Goal: Task Accomplishment & Management: Use online tool/utility

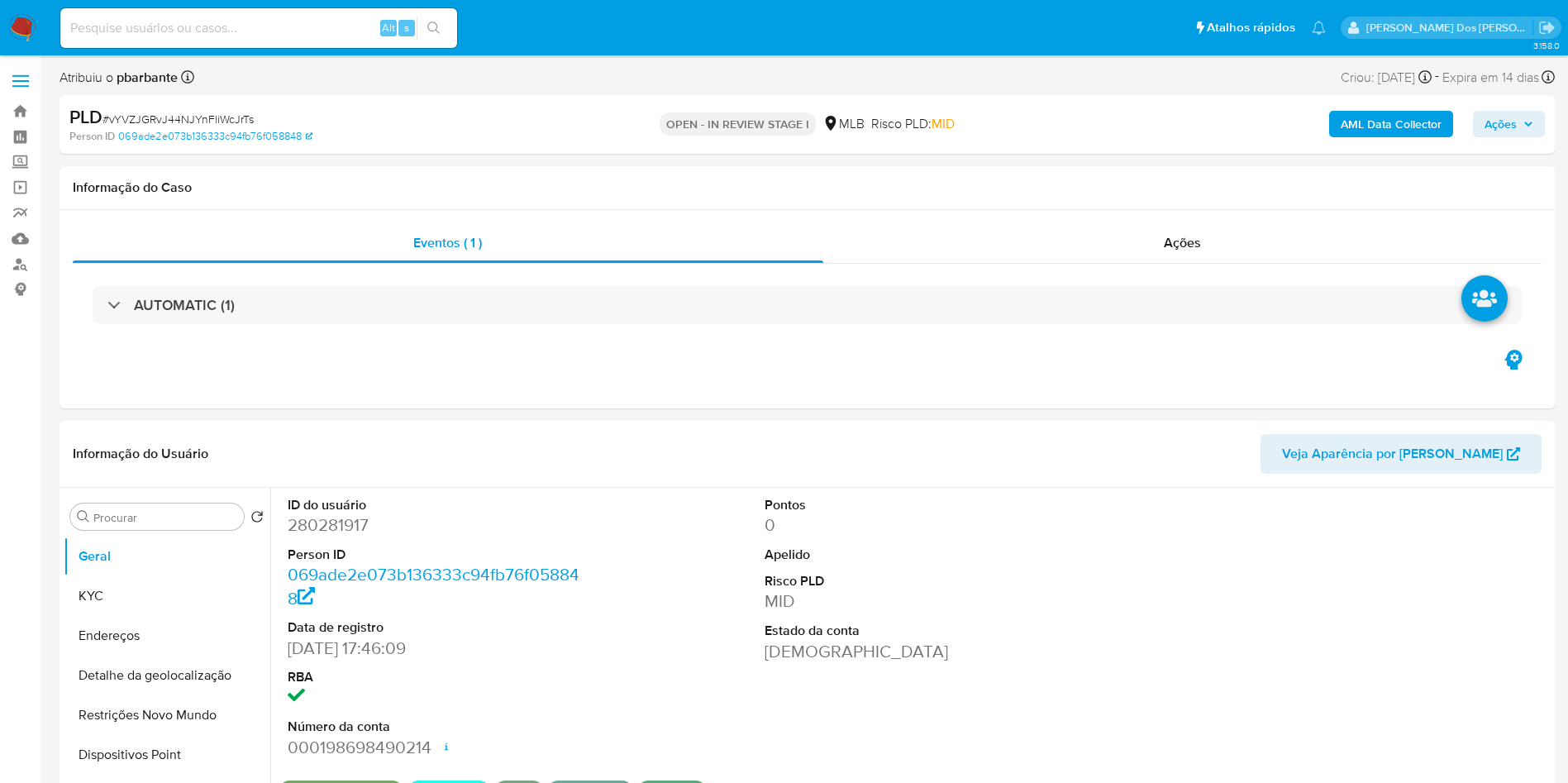
select select "10"
click at [115, 608] on button "KYC" at bounding box center [167, 596] width 207 height 39
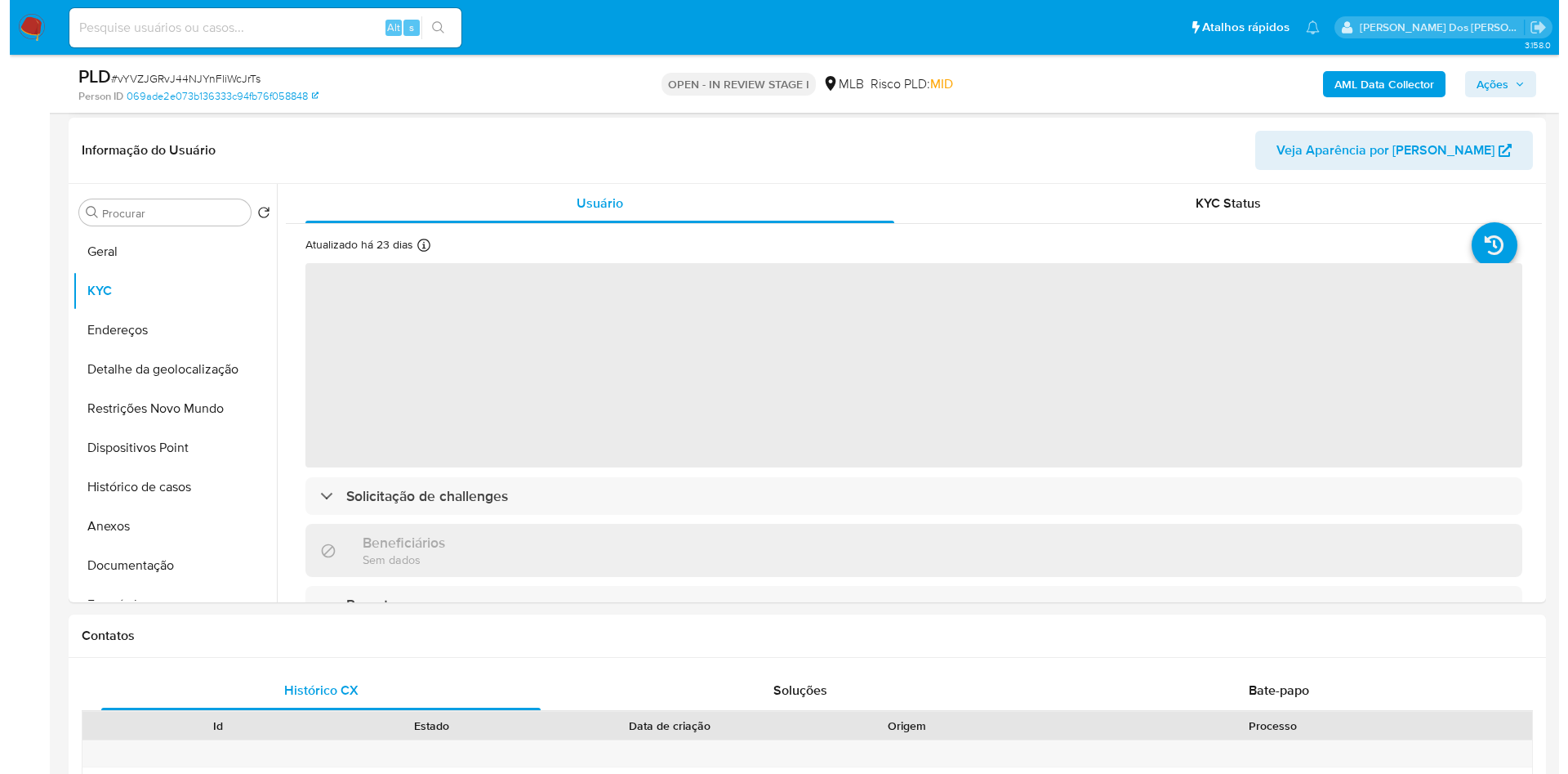
scroll to position [242, 0]
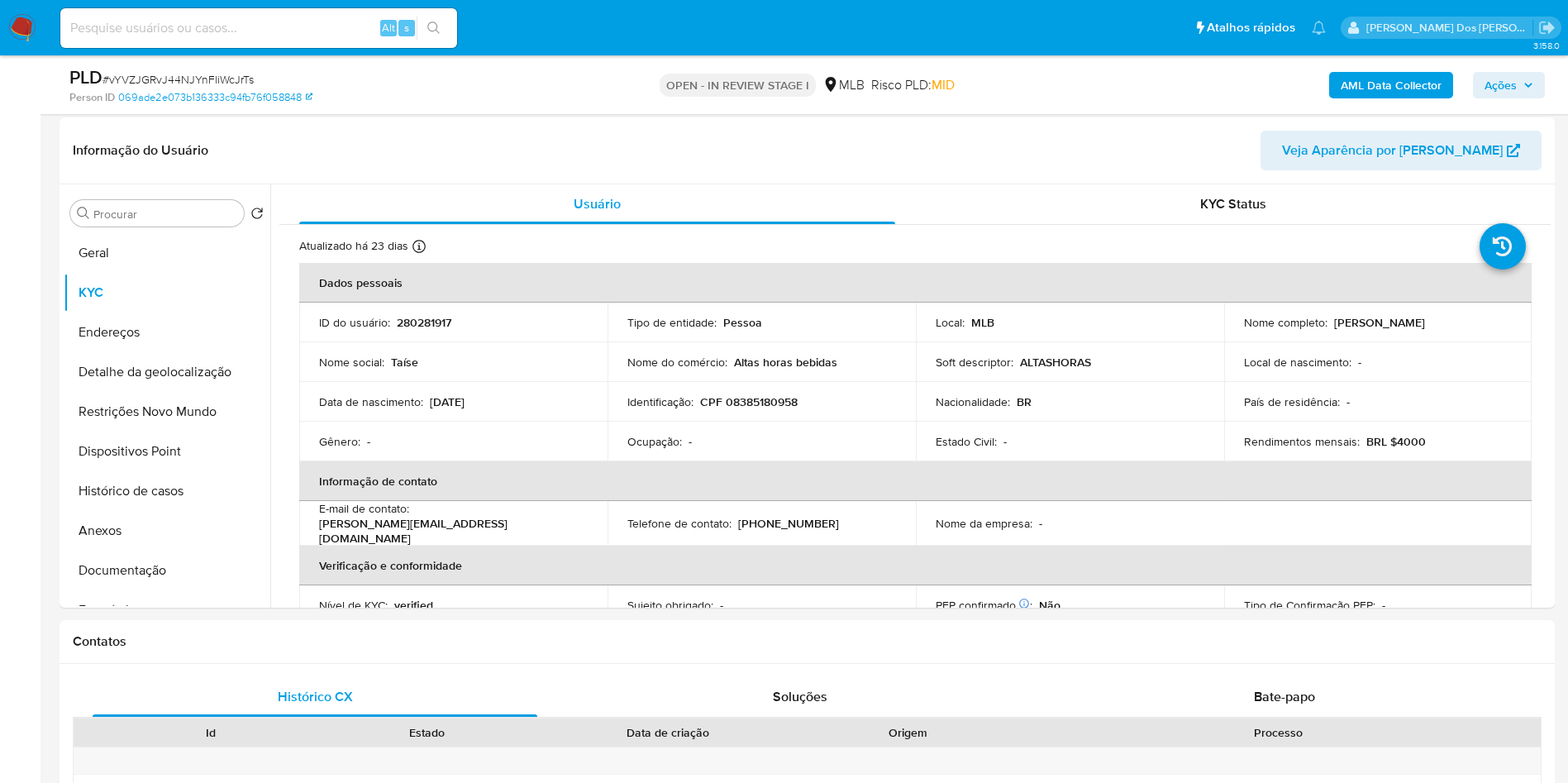
click at [1374, 91] on b "AML Data Collector" at bounding box center [1391, 85] width 101 height 26
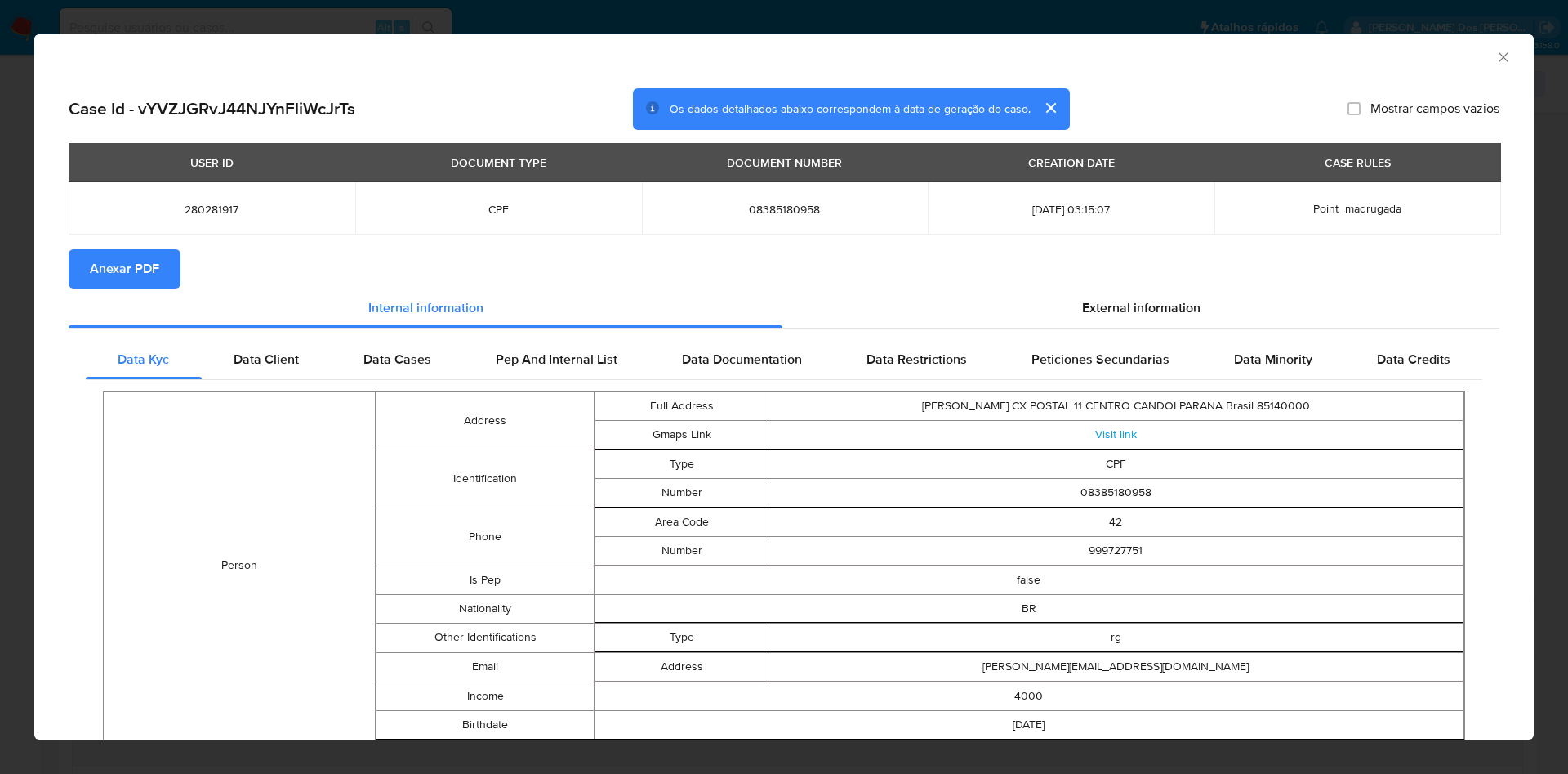
click at [1091, 279] on section "Anexar PDF" at bounding box center [784, 268] width 1430 height 39
click at [1092, 294] on div "External information" at bounding box center [1141, 308] width 717 height 39
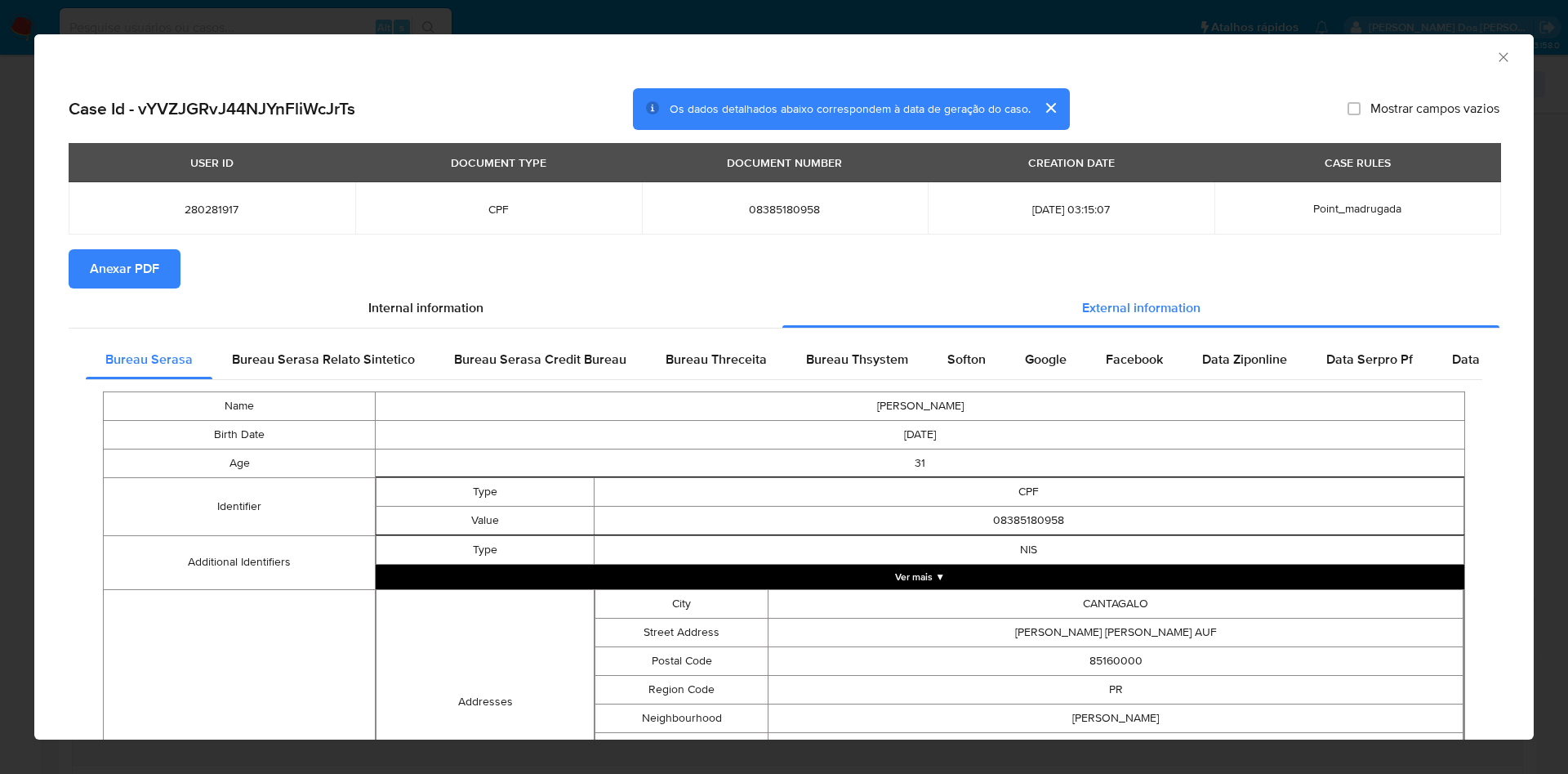
click at [122, 252] on span "Anexar PDF" at bounding box center [124, 269] width 70 height 36
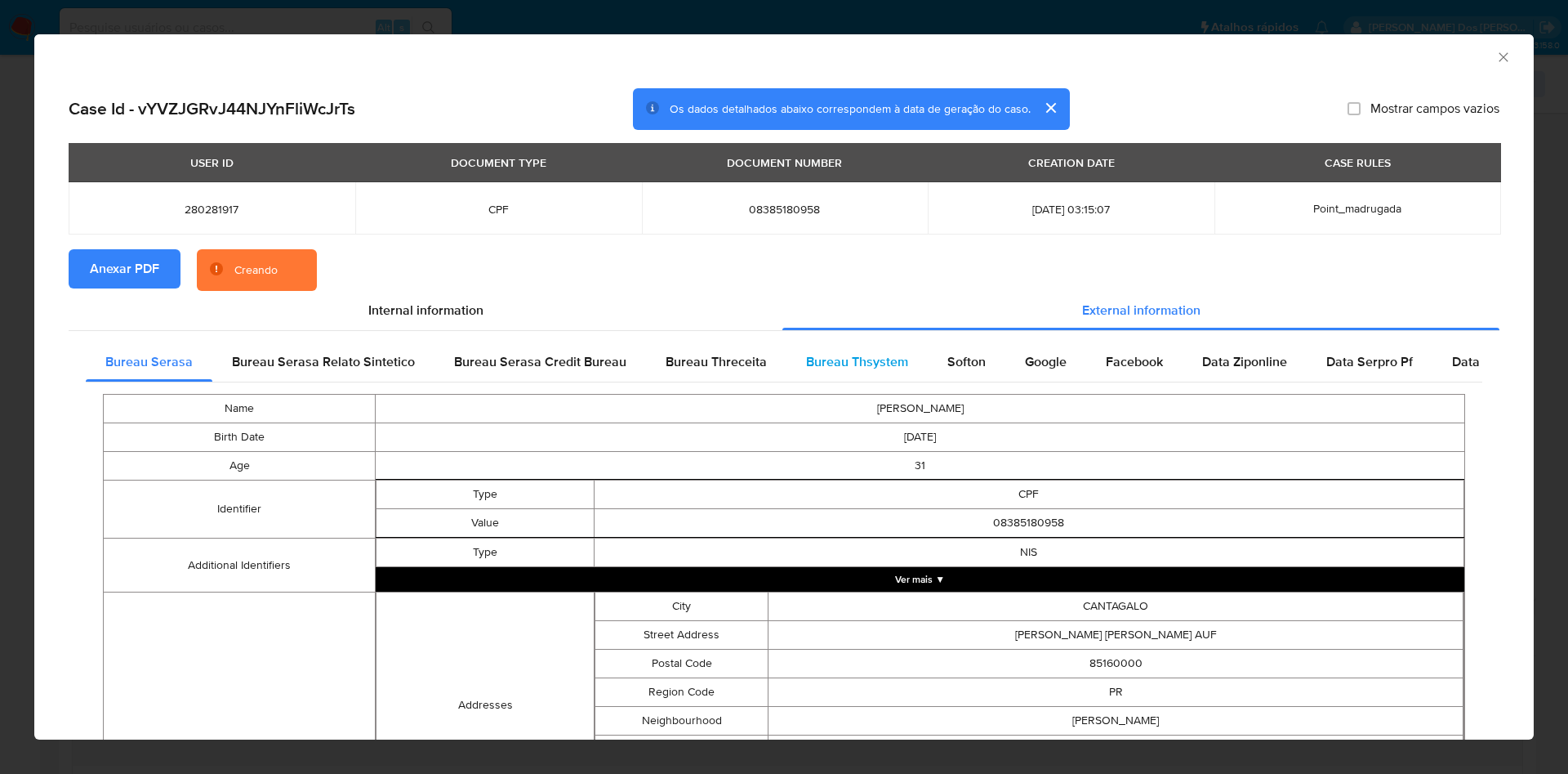
click at [843, 357] on span "Bureau Thsystem" at bounding box center [856, 361] width 102 height 19
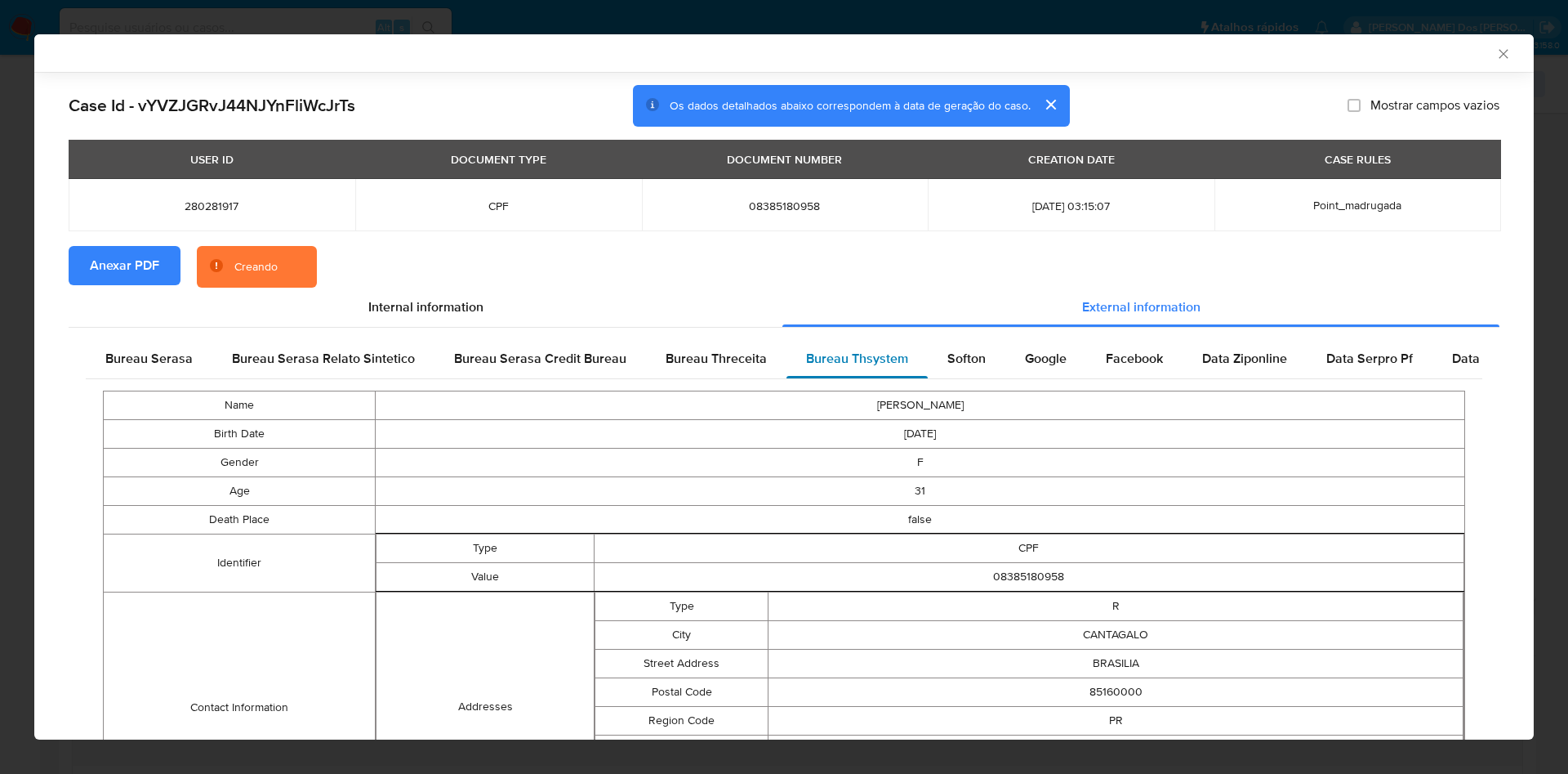
scroll to position [371, 0]
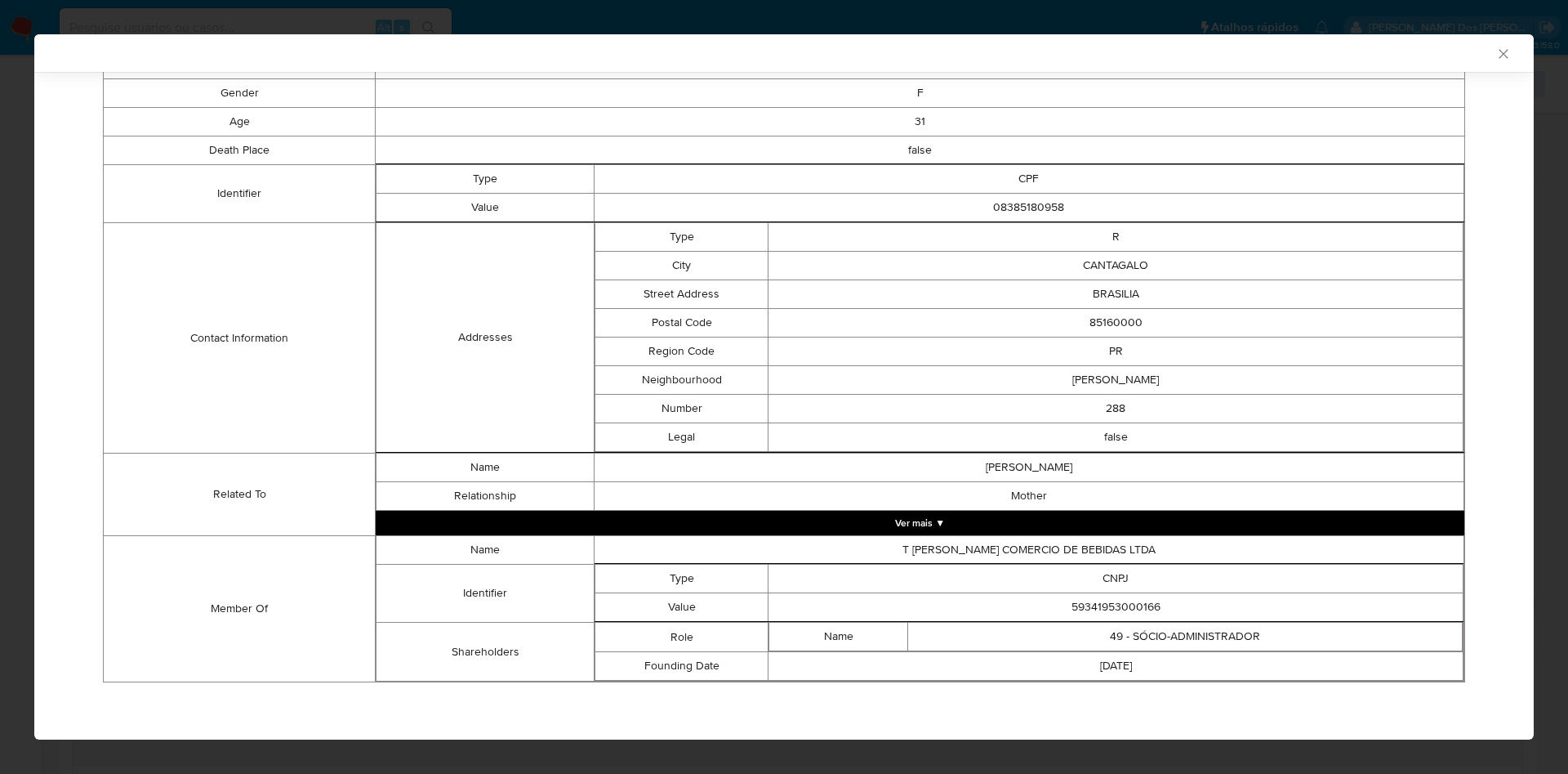
click at [1122, 611] on td "59341953000166" at bounding box center [1116, 607] width 695 height 28
copy td "59341953000166"
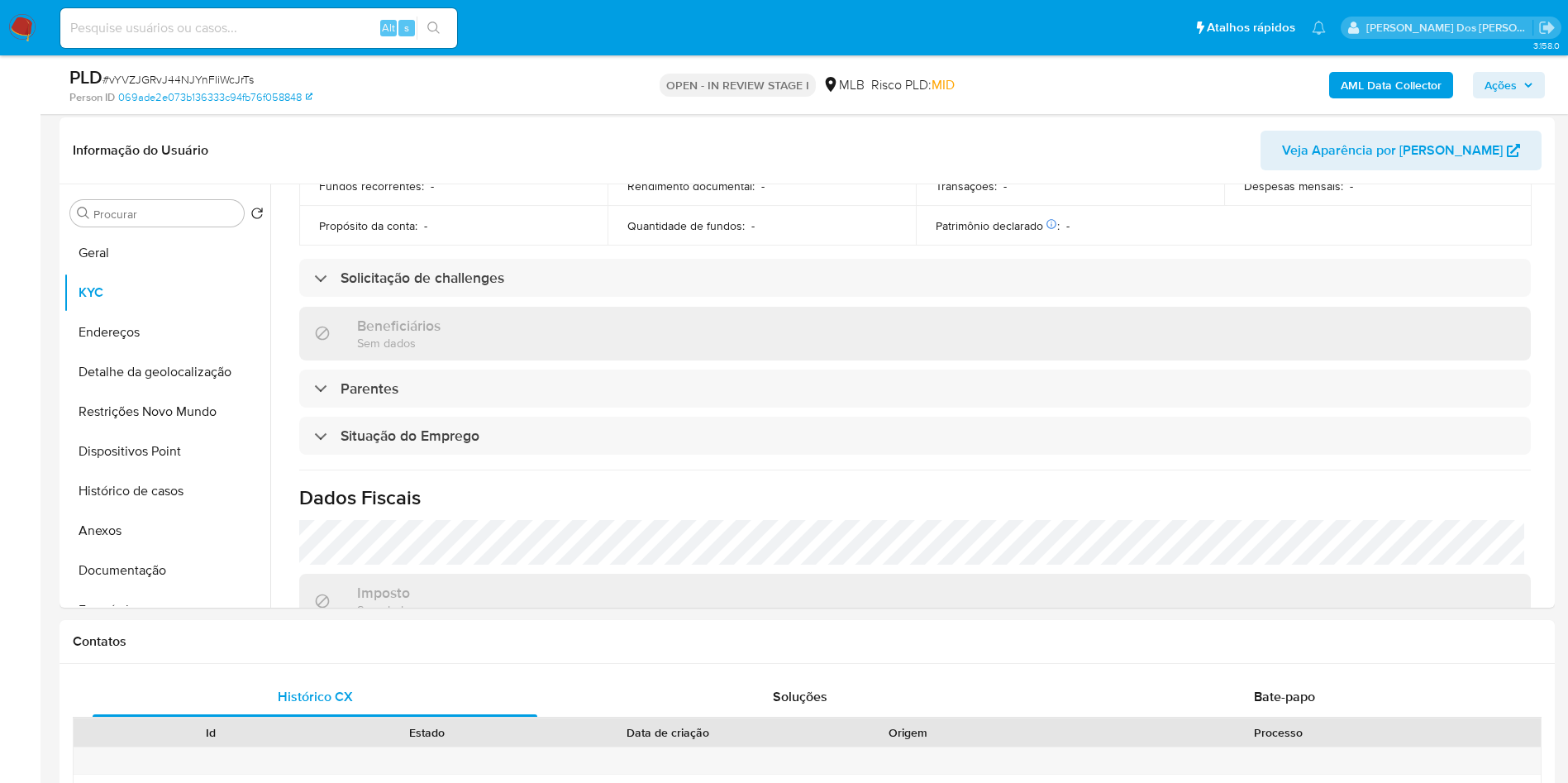
scroll to position [688, 0]
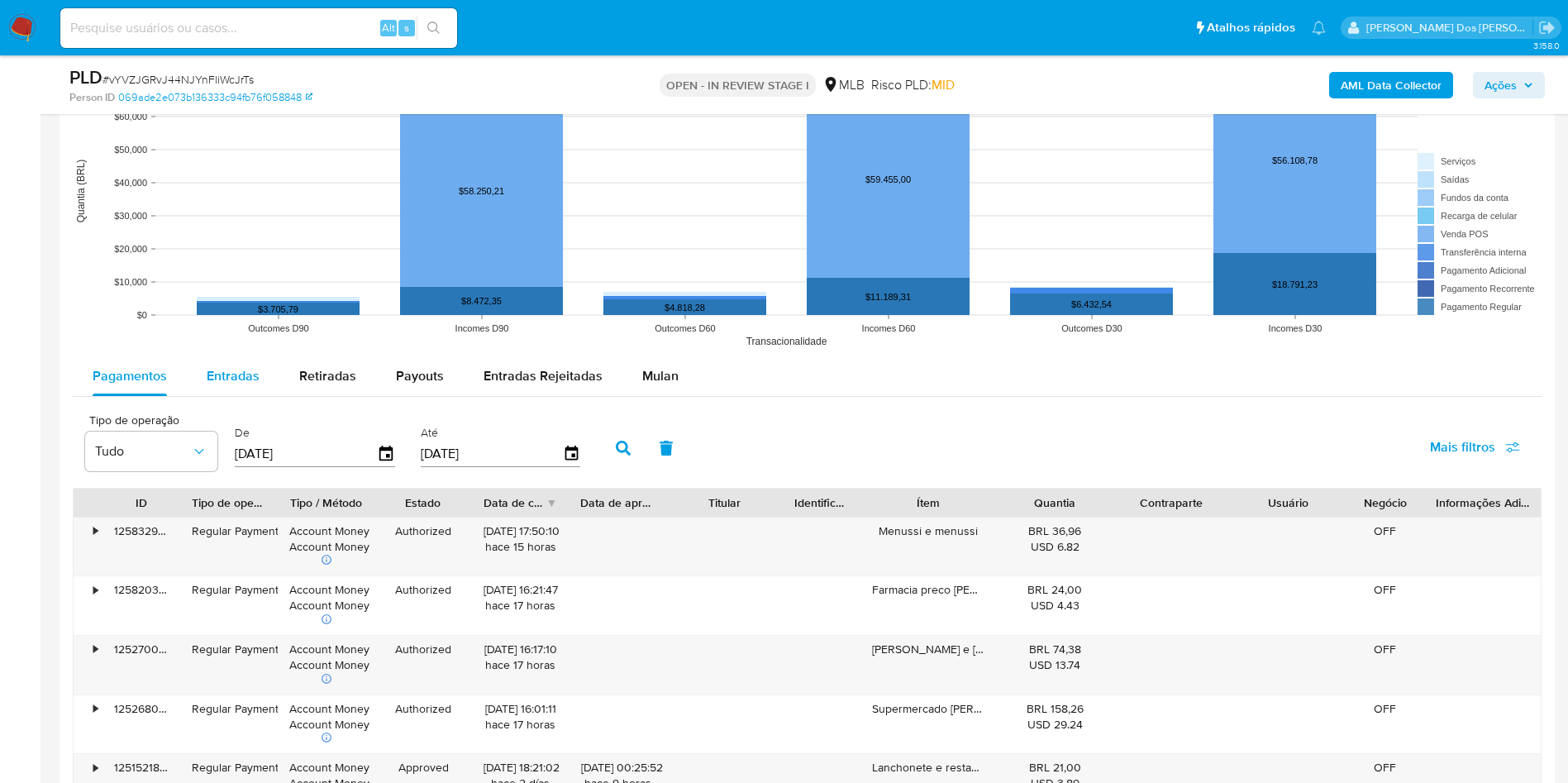
click at [244, 396] on div "Entradas" at bounding box center [233, 375] width 53 height 39
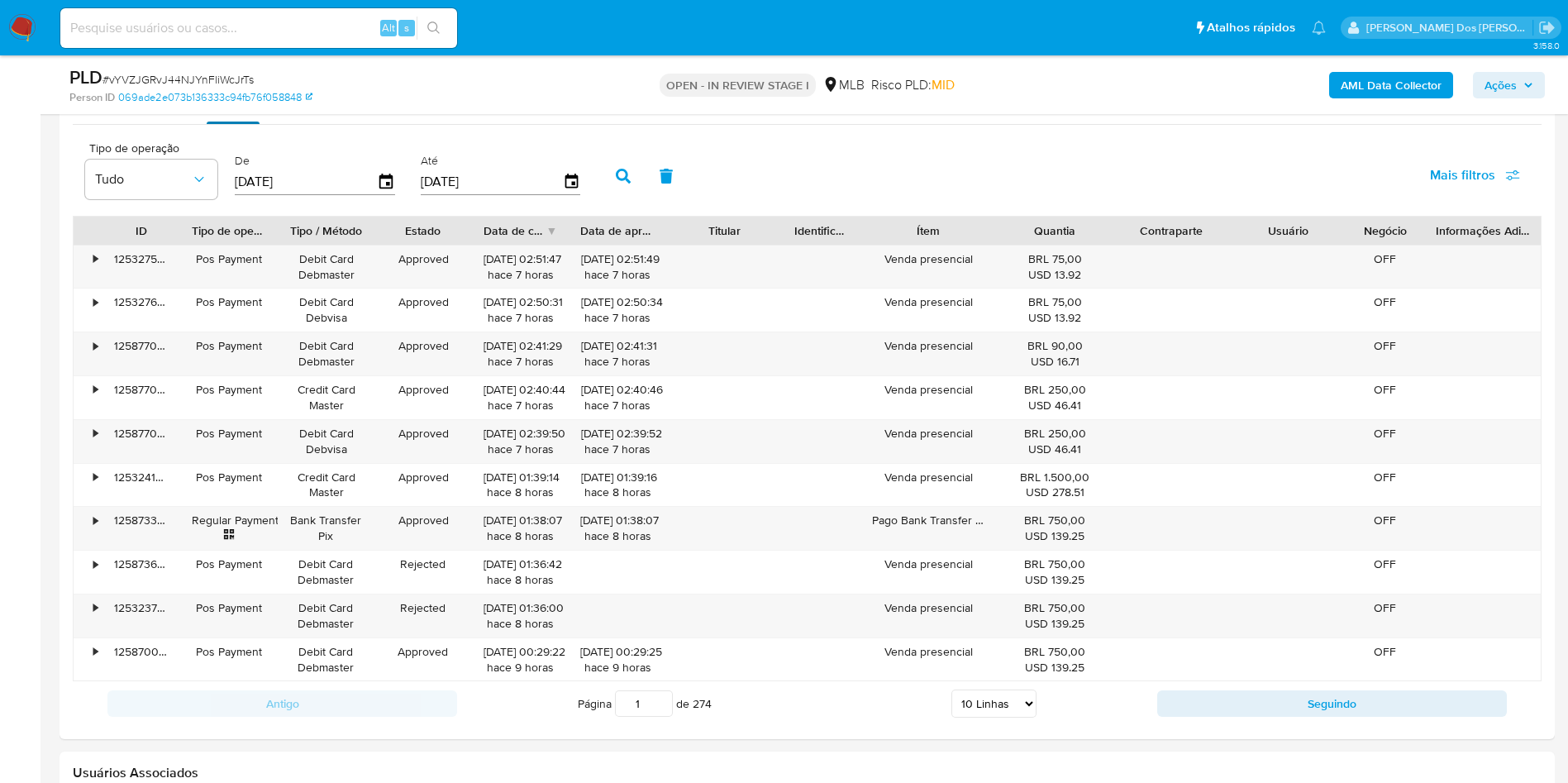
scroll to position [1874, 0]
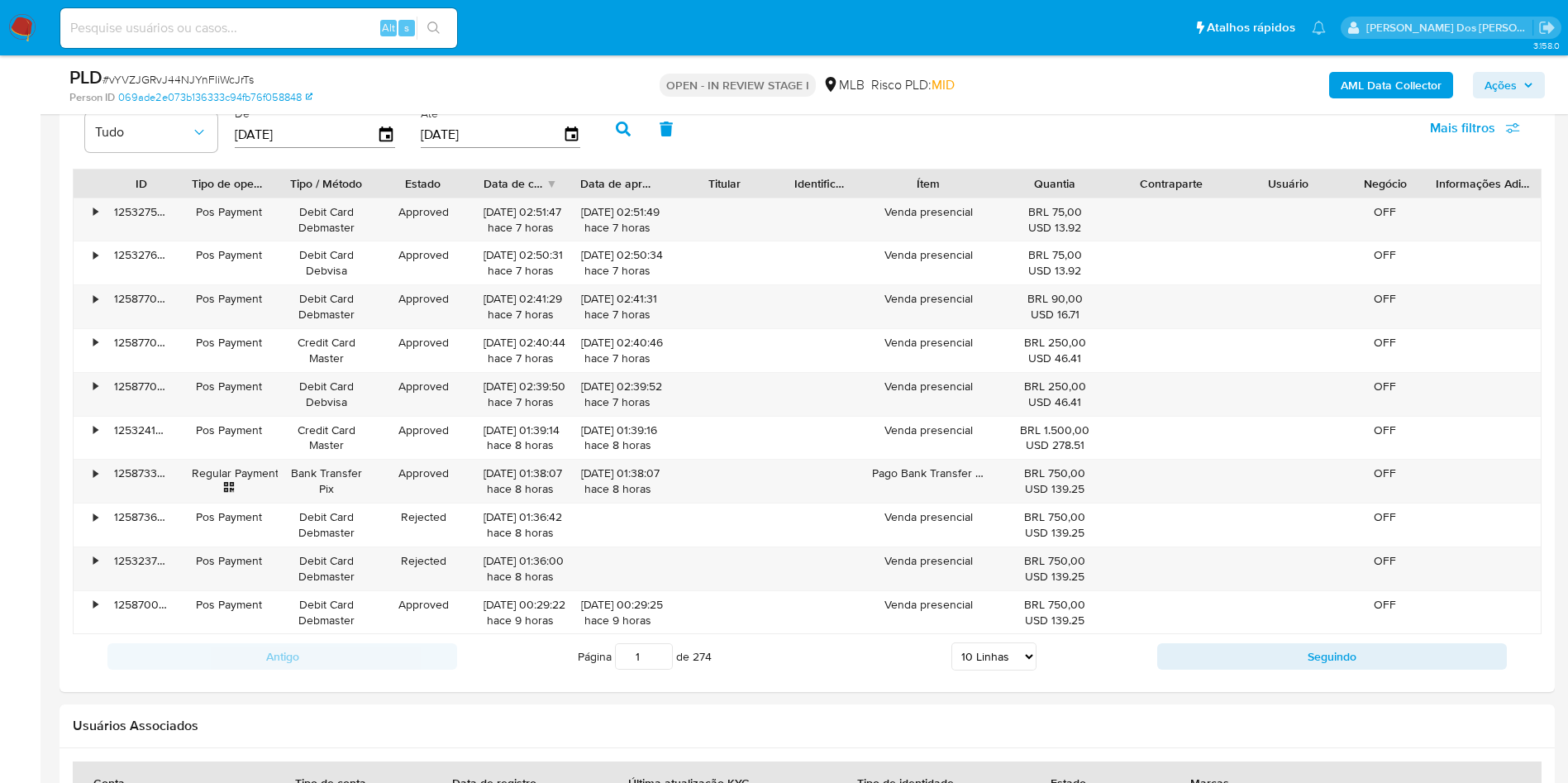
click at [1015, 671] on select "5 Linhas 10 Linhas 20 Linhas 25 Linhas 50 Linhas 100 Linhas" at bounding box center [994, 656] width 85 height 28
select select "100"
click at [951, 667] on select "5 Linhas 10 Linhas 20 Linhas 25 Linhas 50 Linhas 100 Linhas" at bounding box center [994, 656] width 85 height 28
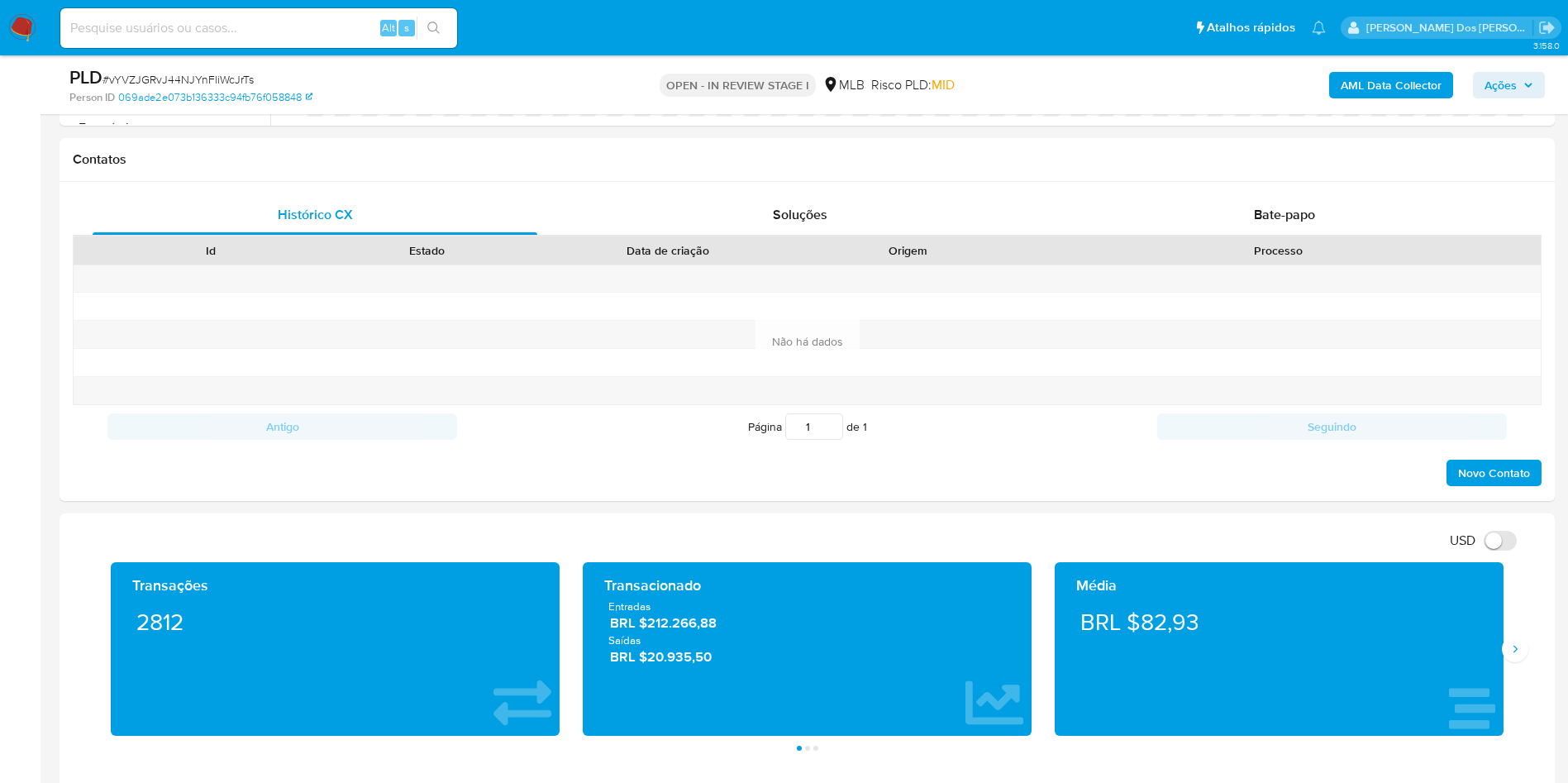
scroll to position [0, 0]
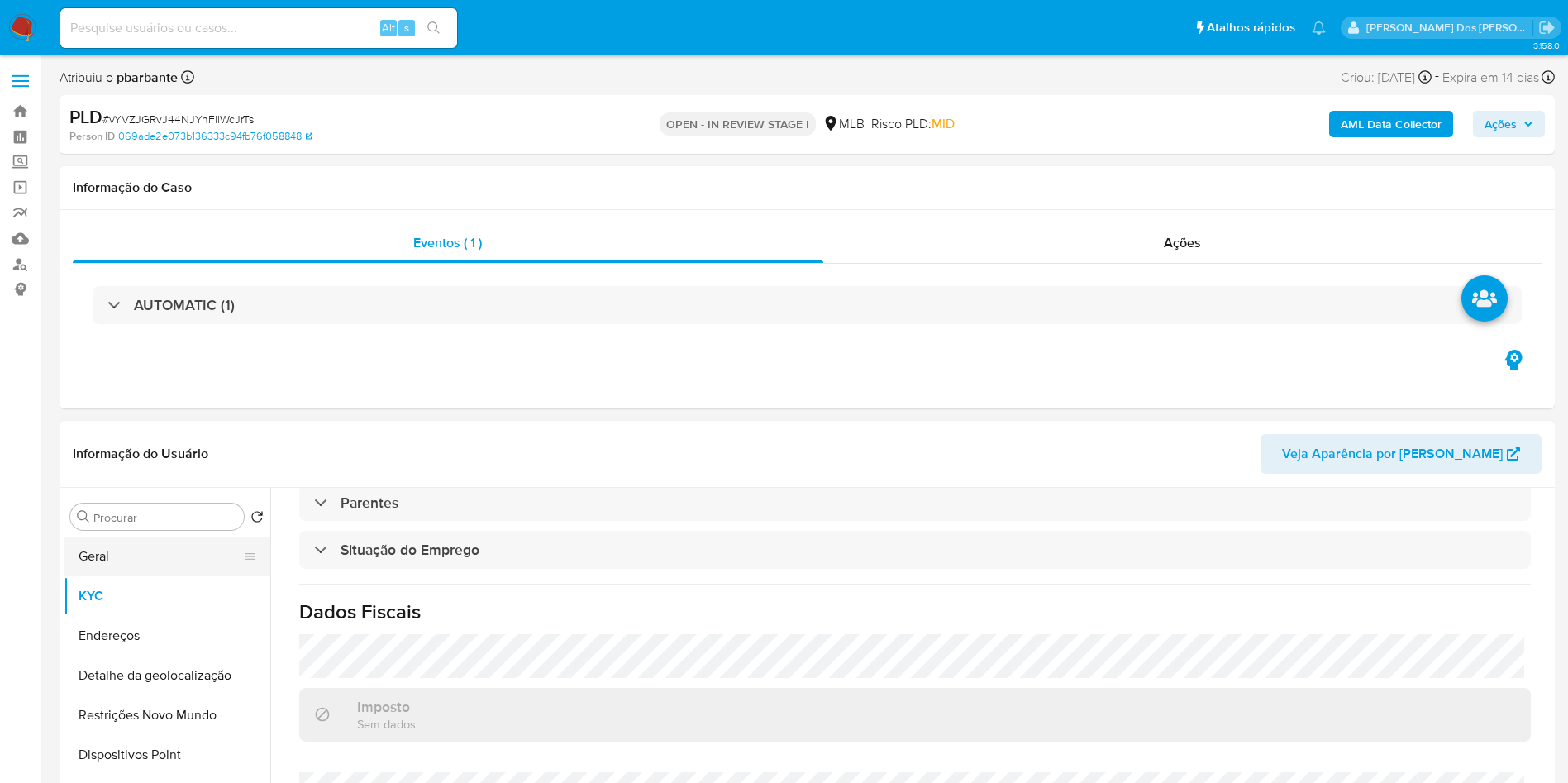
click at [128, 576] on button "Geral" at bounding box center [160, 555] width 194 height 39
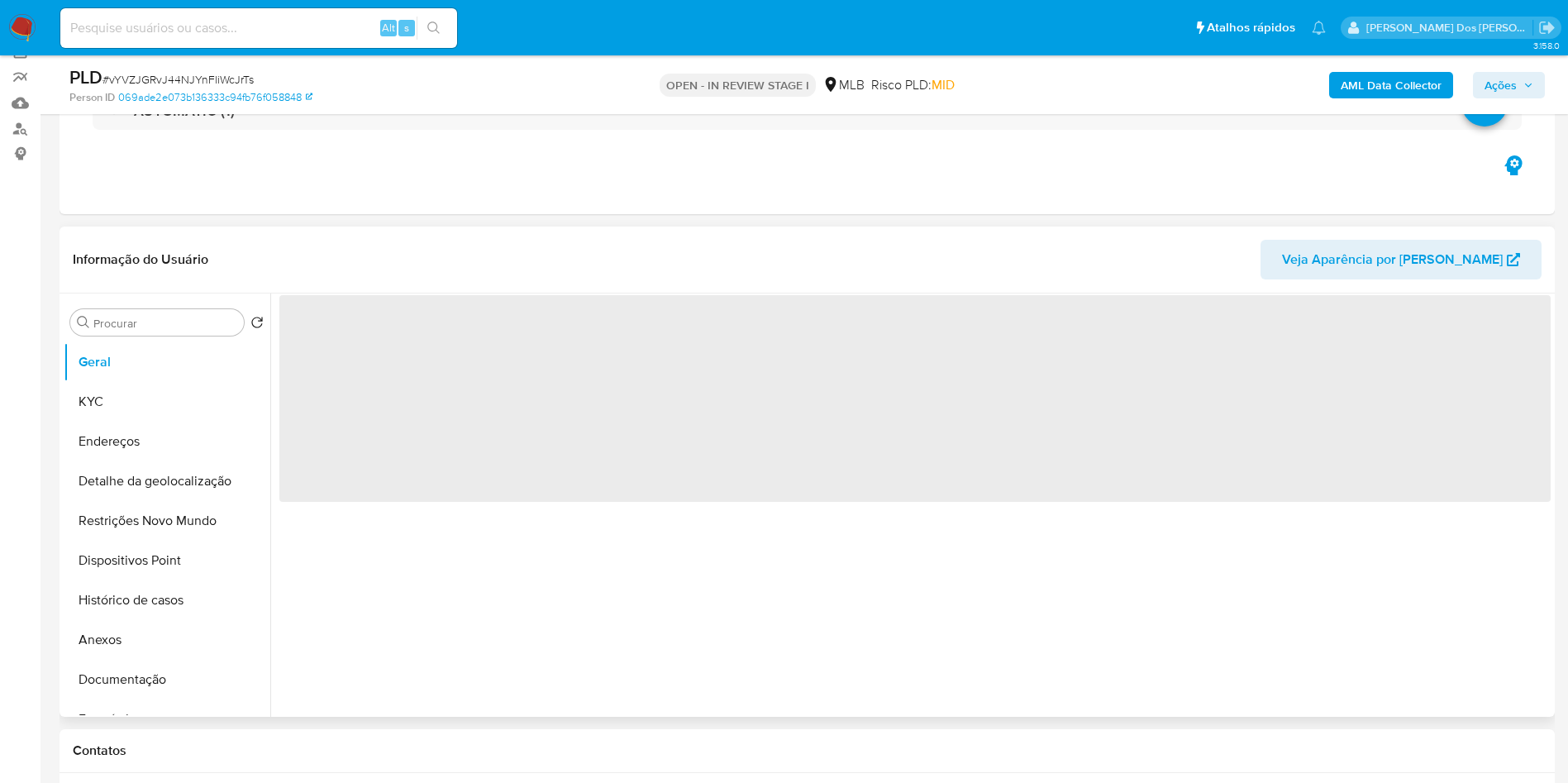
scroll to position [141, 0]
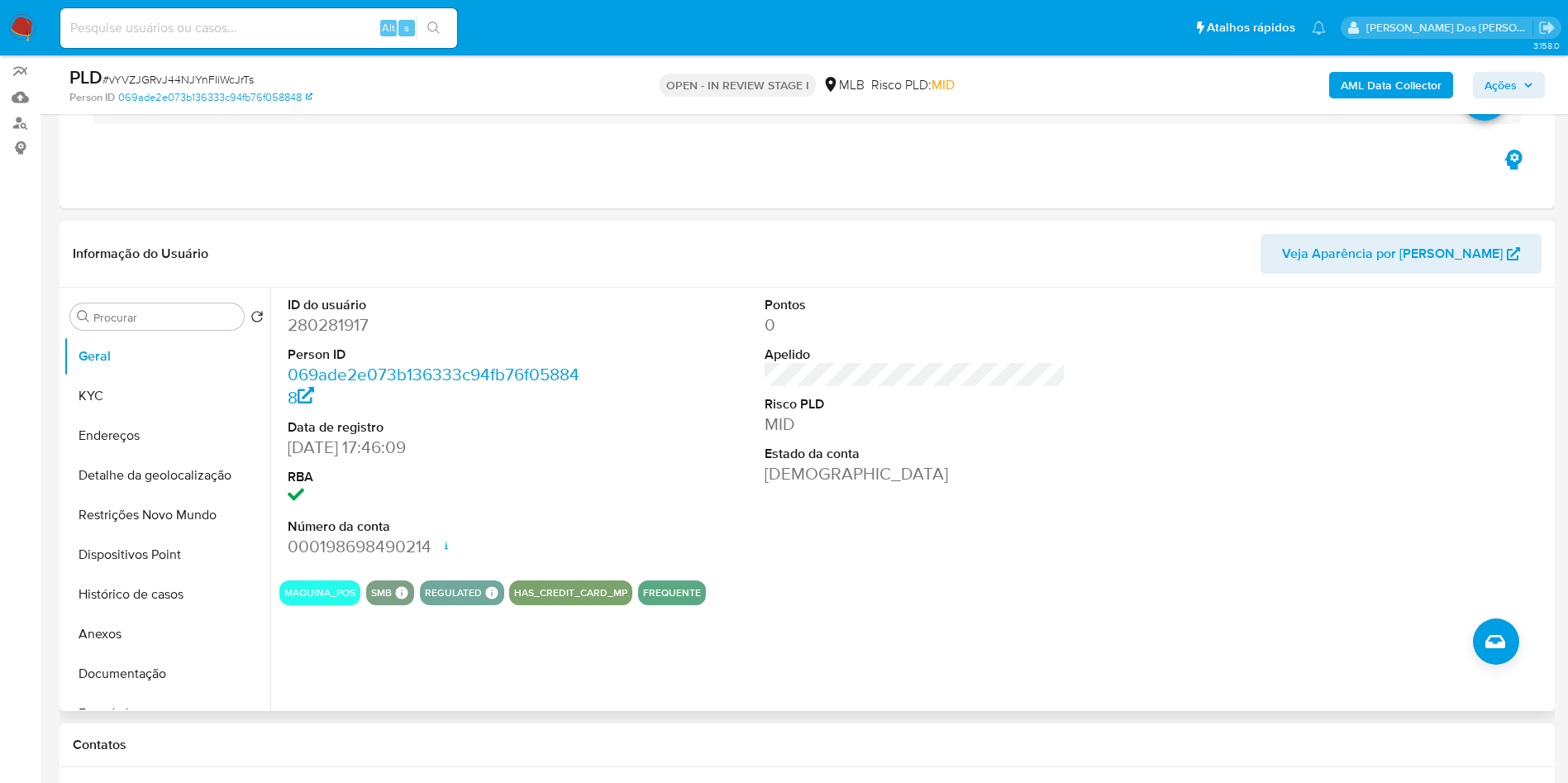
click at [514, 508] on dd at bounding box center [439, 496] width 302 height 24
click at [139, 416] on button "KYC" at bounding box center [160, 395] width 194 height 39
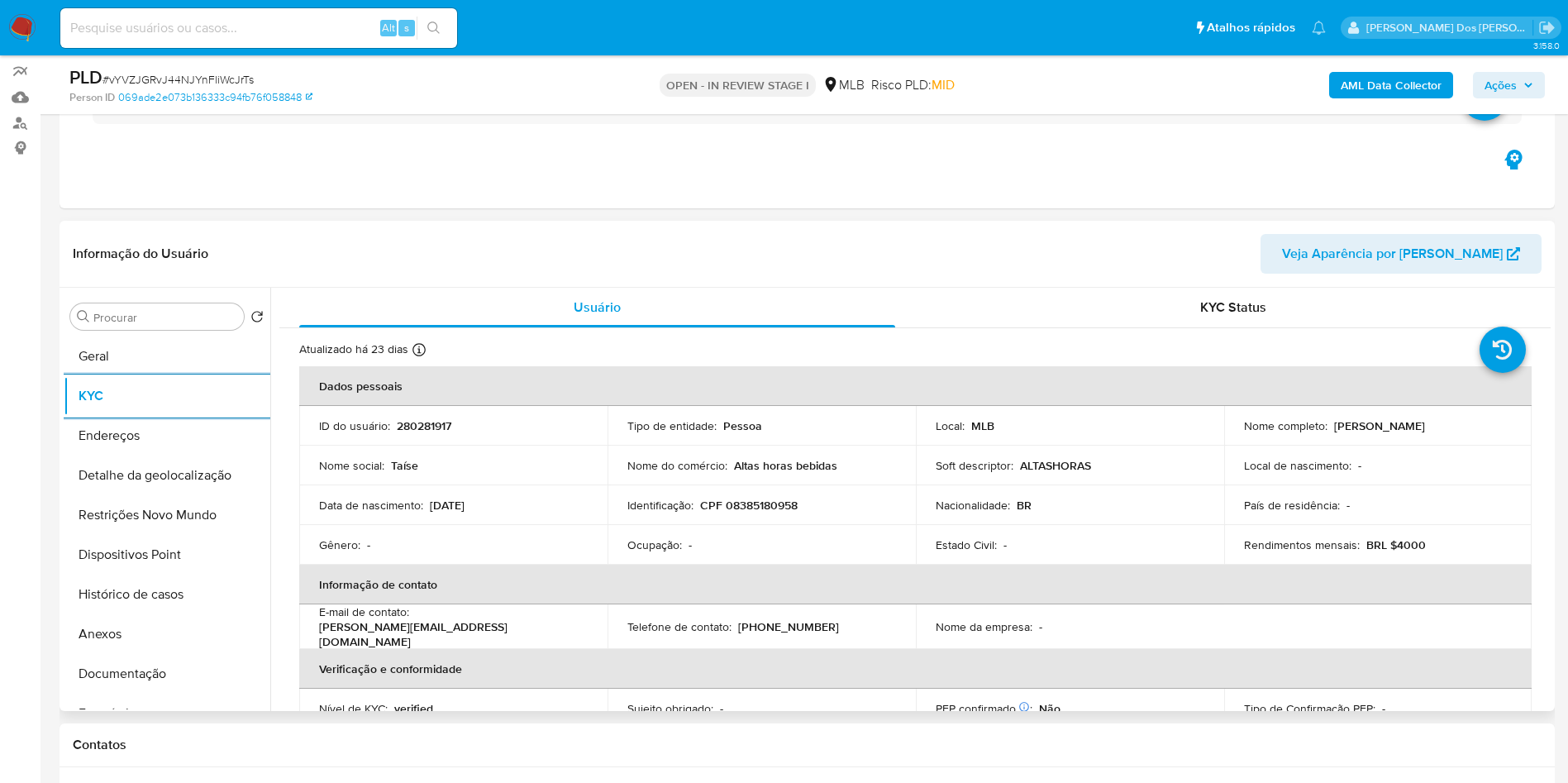
scroll to position [688, 0]
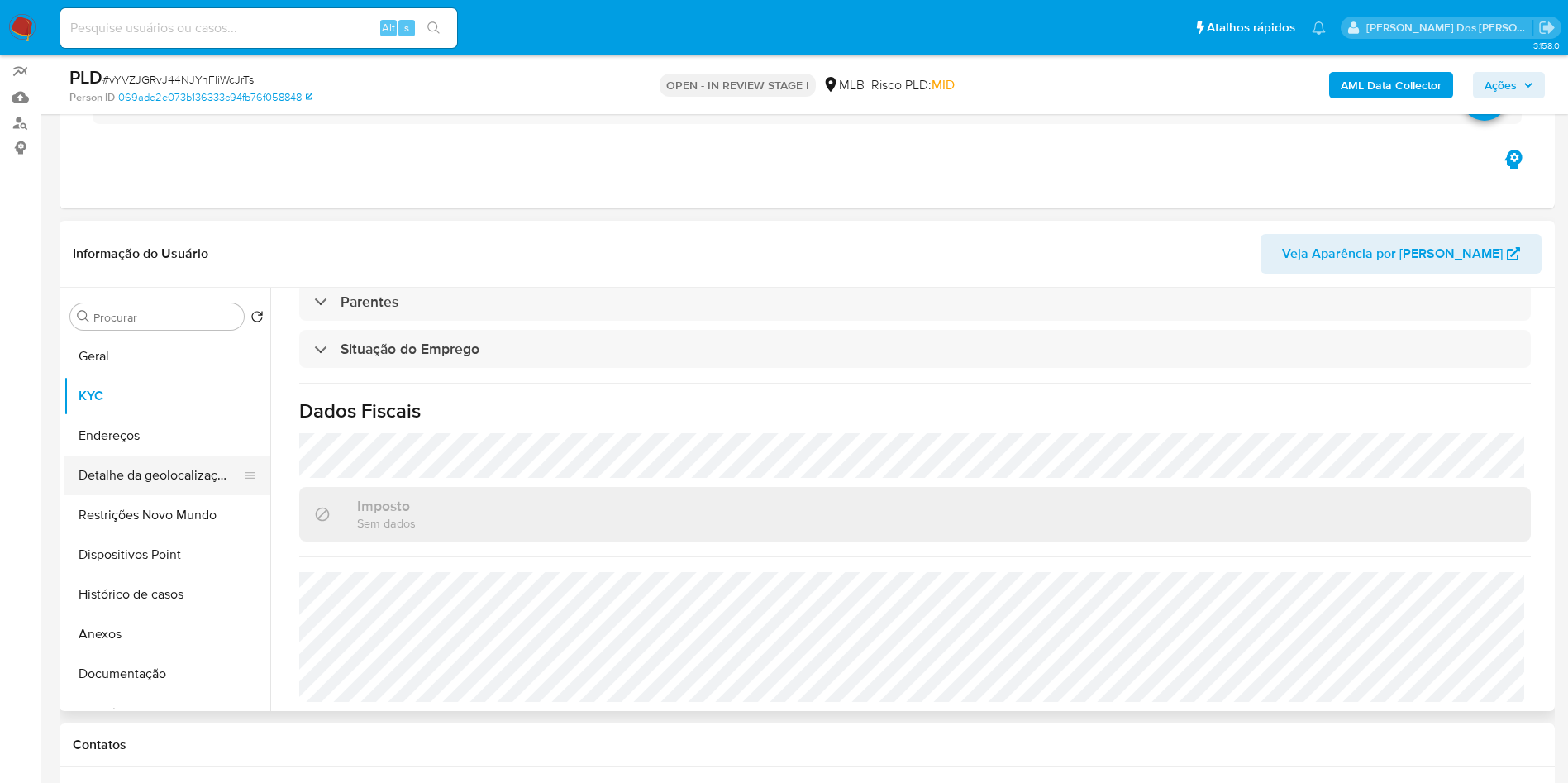
click at [153, 493] on button "Detalhe da geolocalização" at bounding box center [160, 474] width 194 height 39
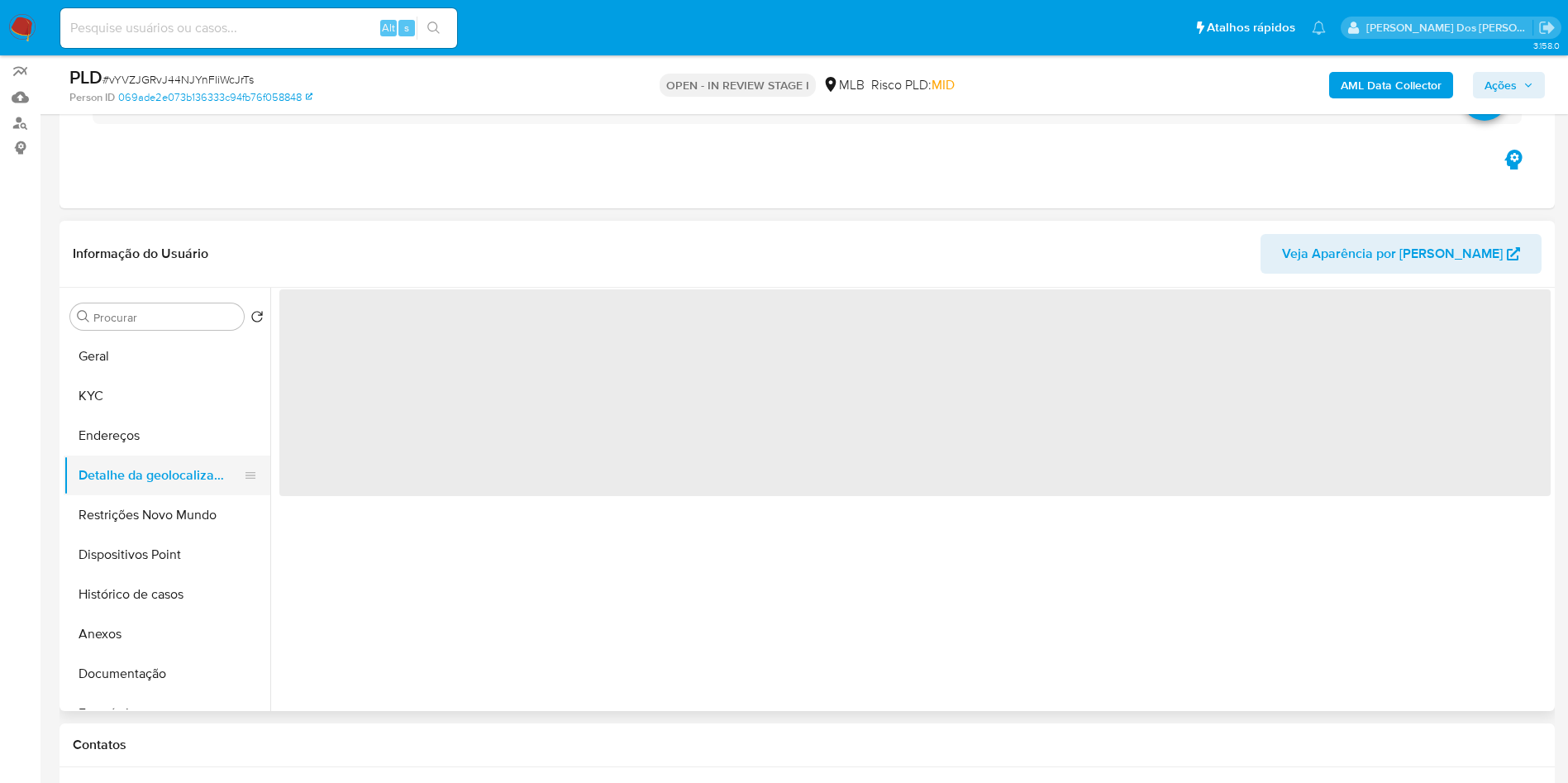
scroll to position [0, 0]
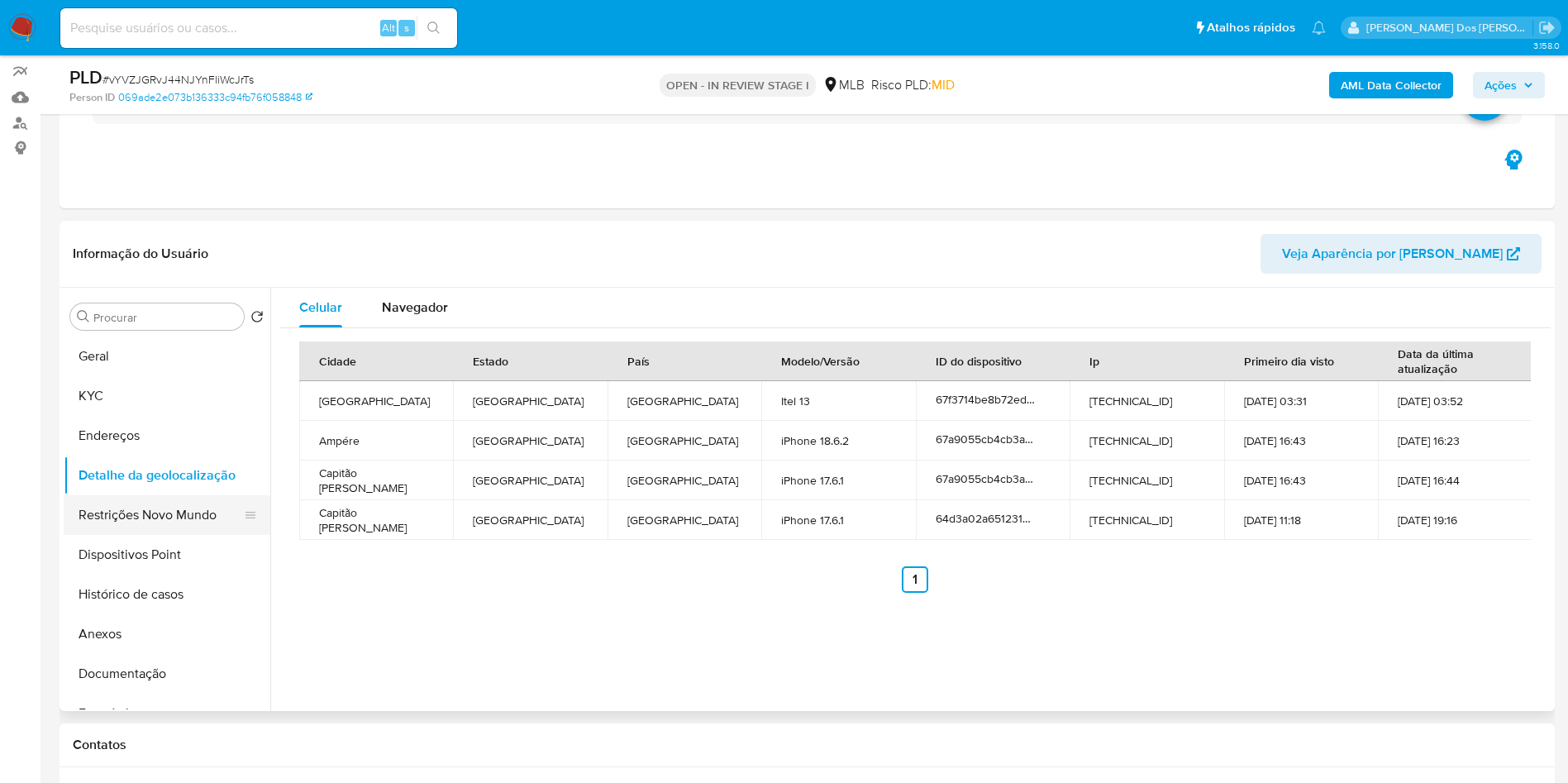
click at [188, 534] on button "Restrições Novo Mundo" at bounding box center [160, 514] width 194 height 39
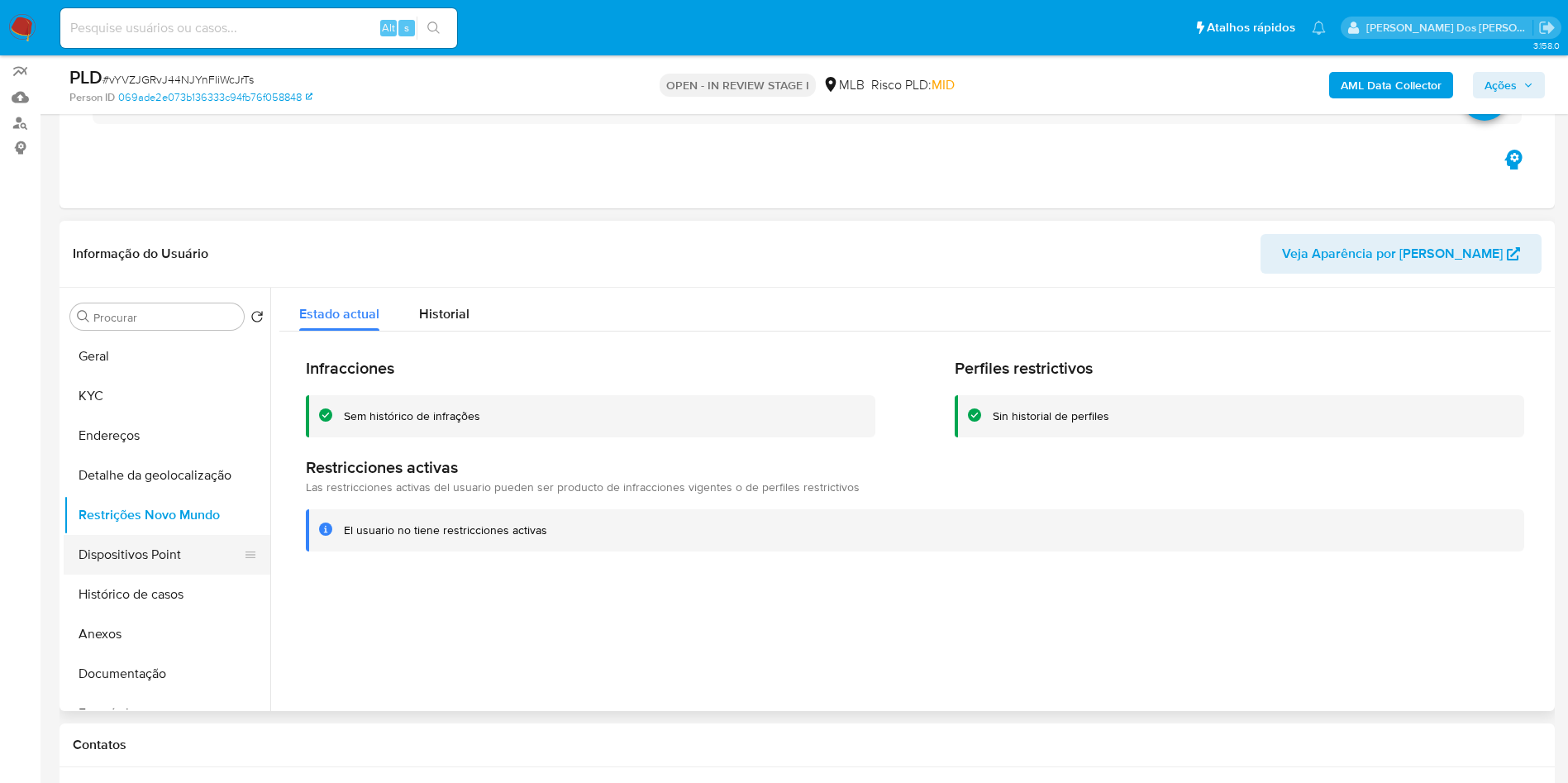
click at [175, 575] on button "Dispositivos Point" at bounding box center [160, 554] width 194 height 39
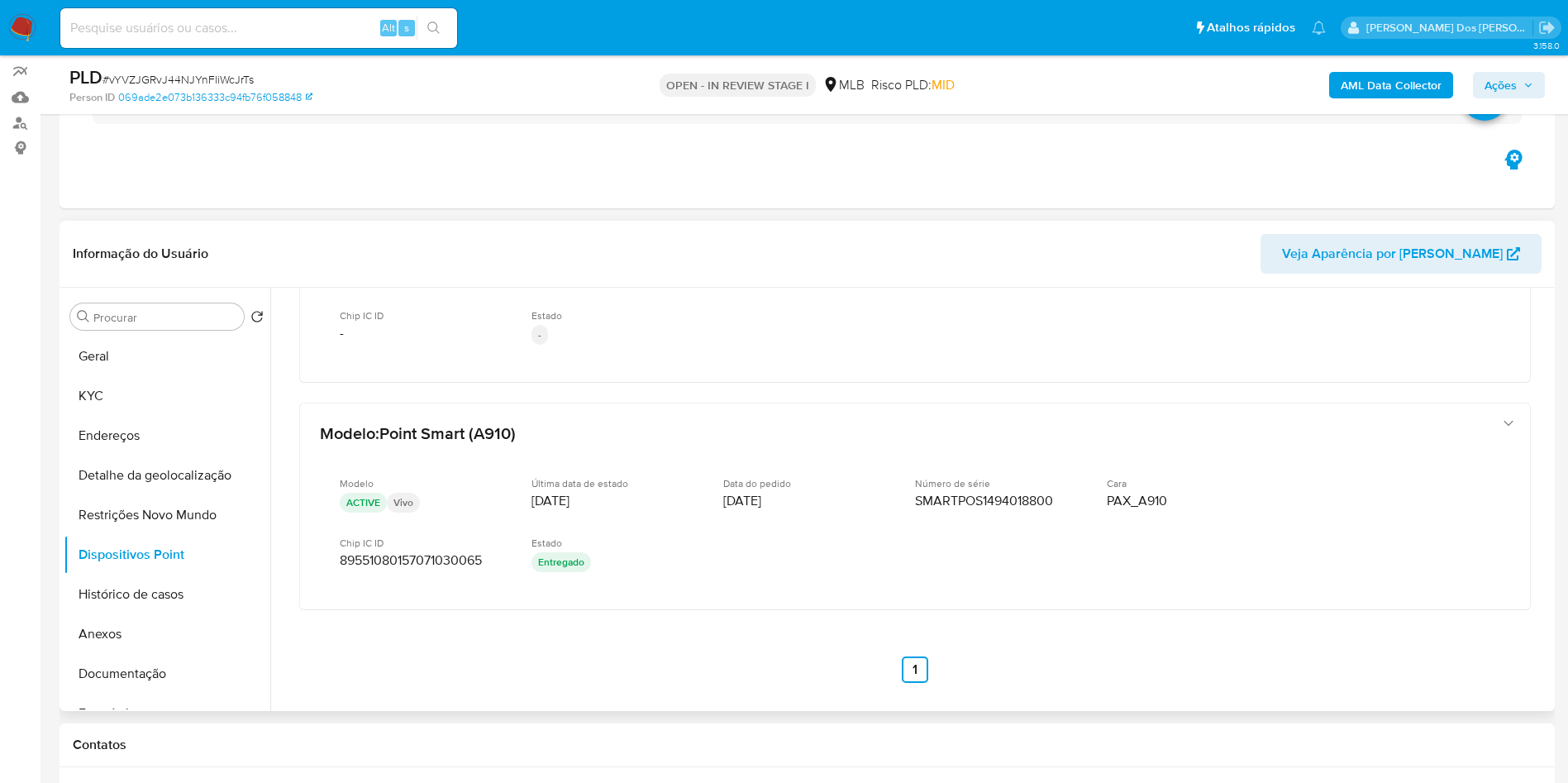
scroll to position [359, 0]
click at [203, 416] on button "KYC" at bounding box center [160, 395] width 194 height 39
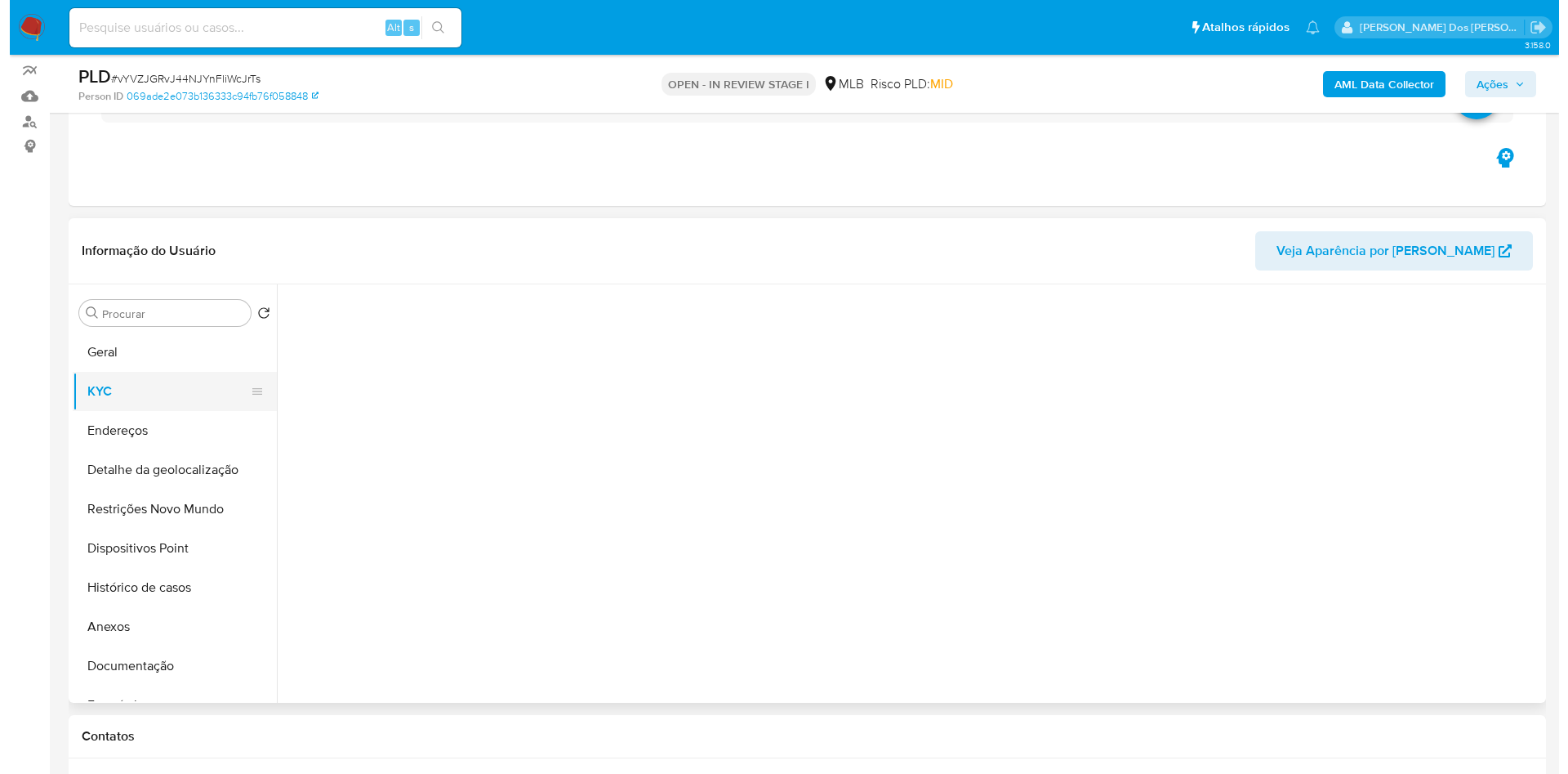
scroll to position [0, 0]
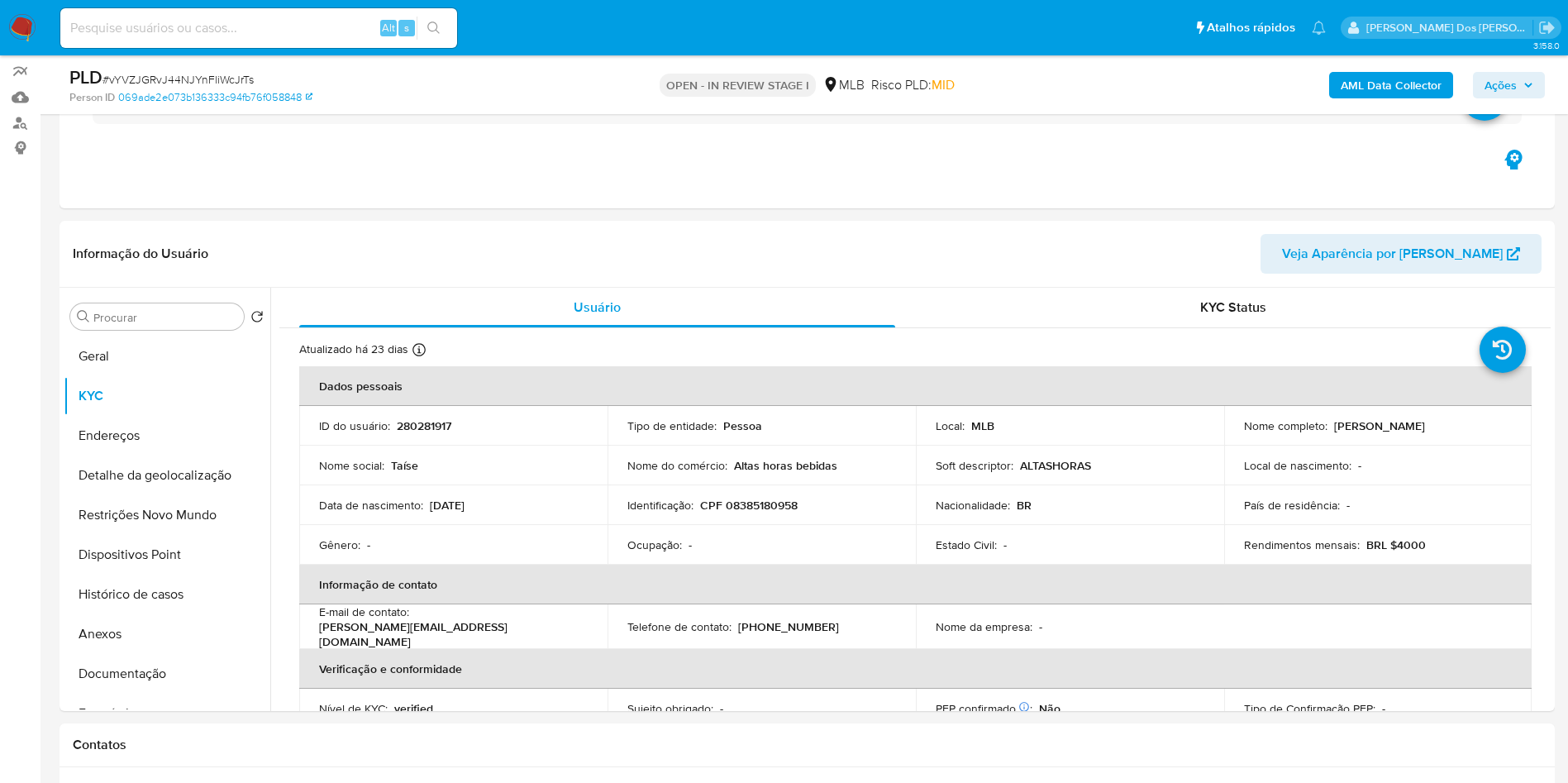
click at [1537, 99] on div "AML Data Collector Ações" at bounding box center [1300, 85] width 487 height 39
click at [1524, 87] on icon "button" at bounding box center [1528, 85] width 10 height 10
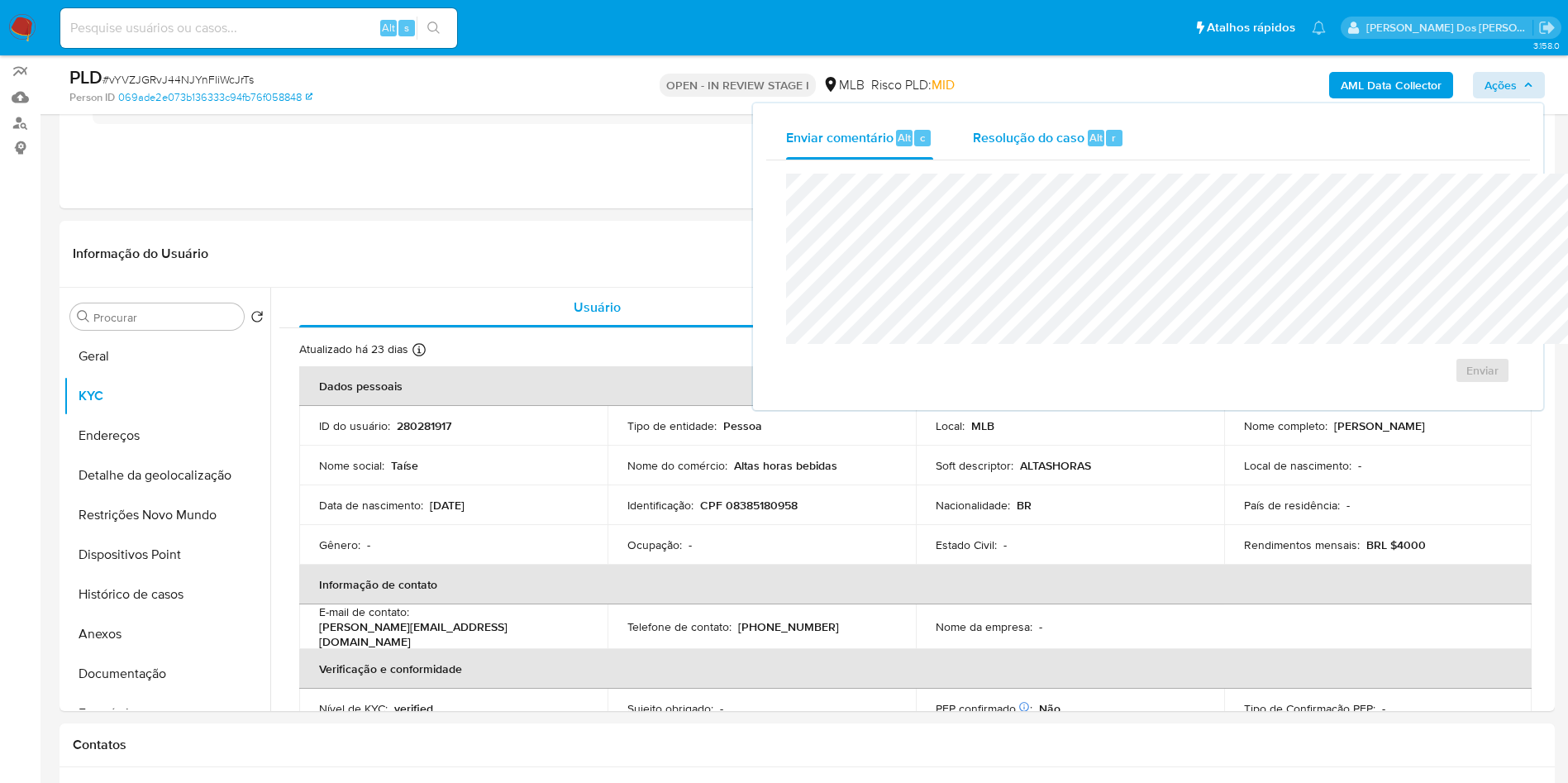
click at [972, 119] on div "Resolução do caso Alt r" at bounding box center [1047, 138] width 151 height 43
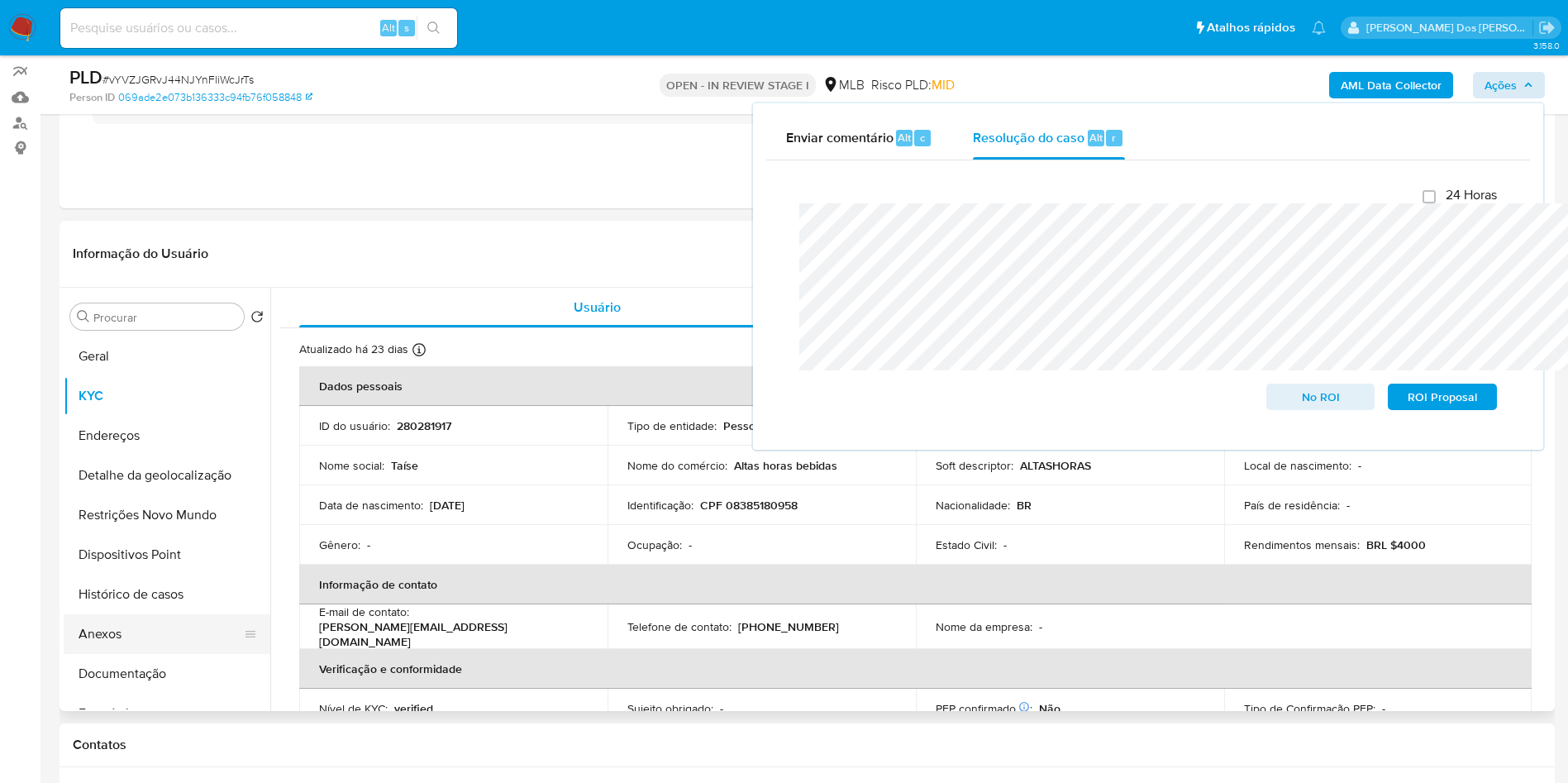
click at [129, 652] on button "Anexos" at bounding box center [160, 633] width 194 height 39
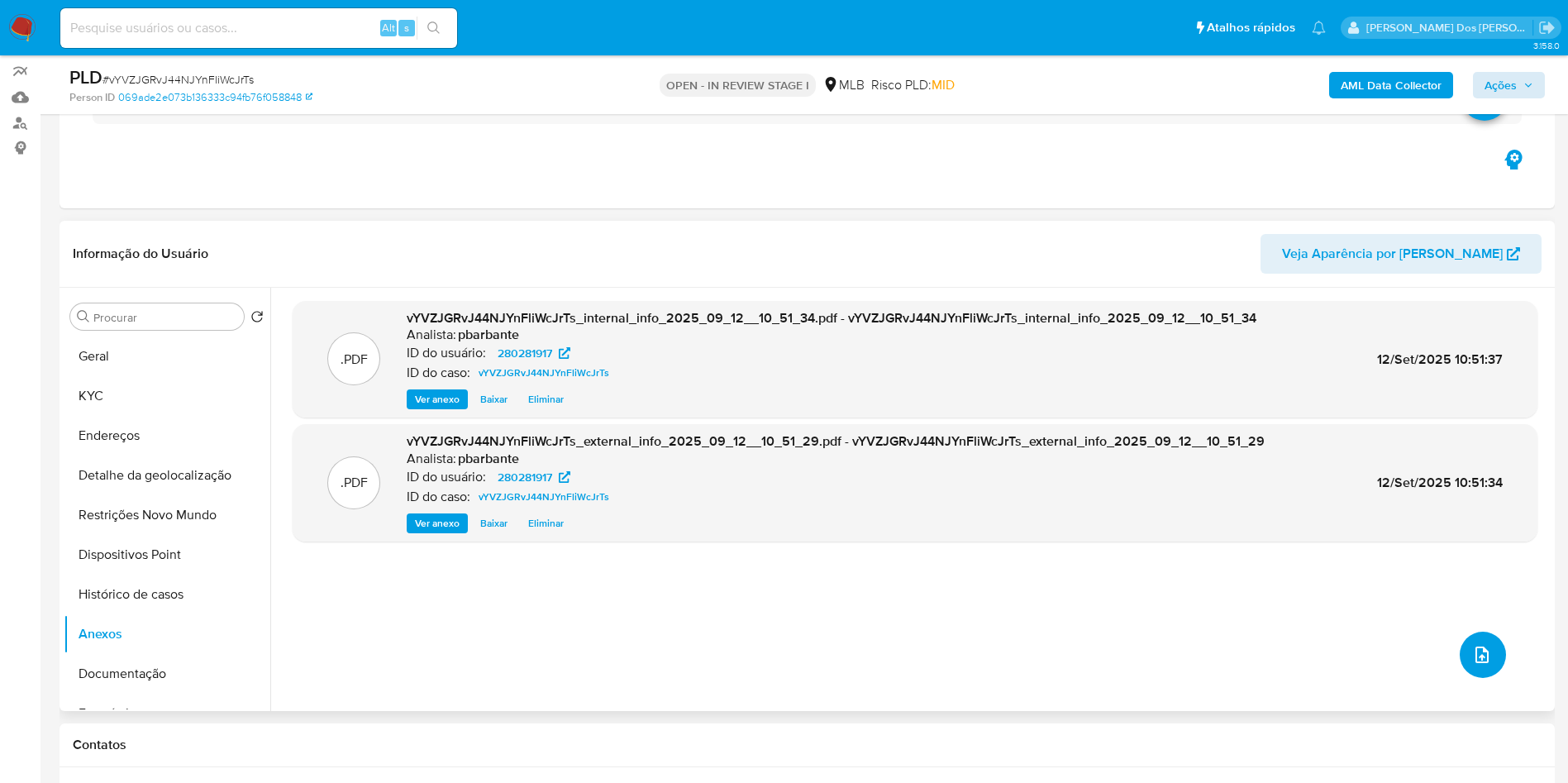
click at [1487, 677] on button "upload-file" at bounding box center [1483, 654] width 46 height 46
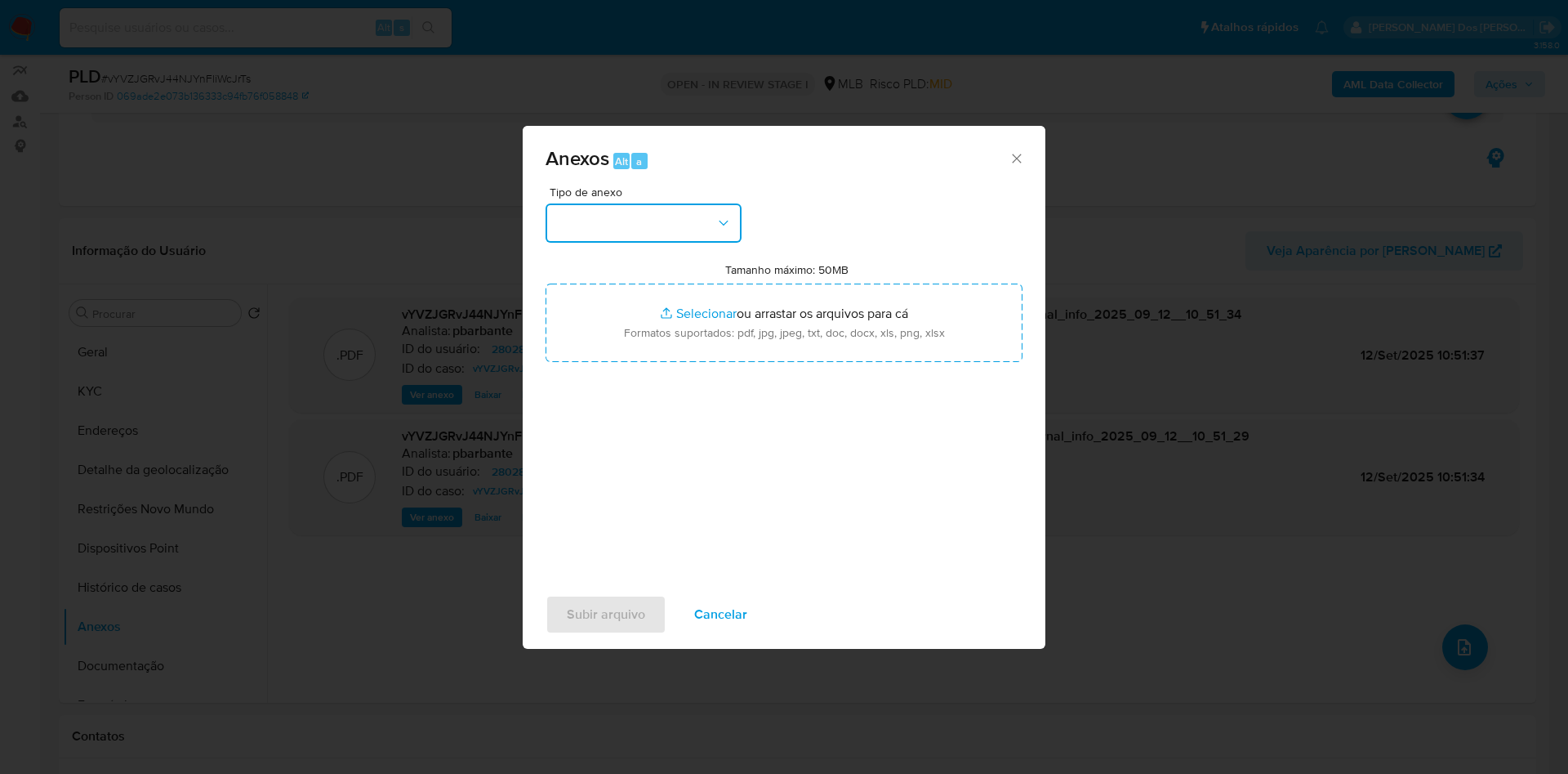
click at [637, 203] on button "button" at bounding box center [643, 222] width 196 height 39
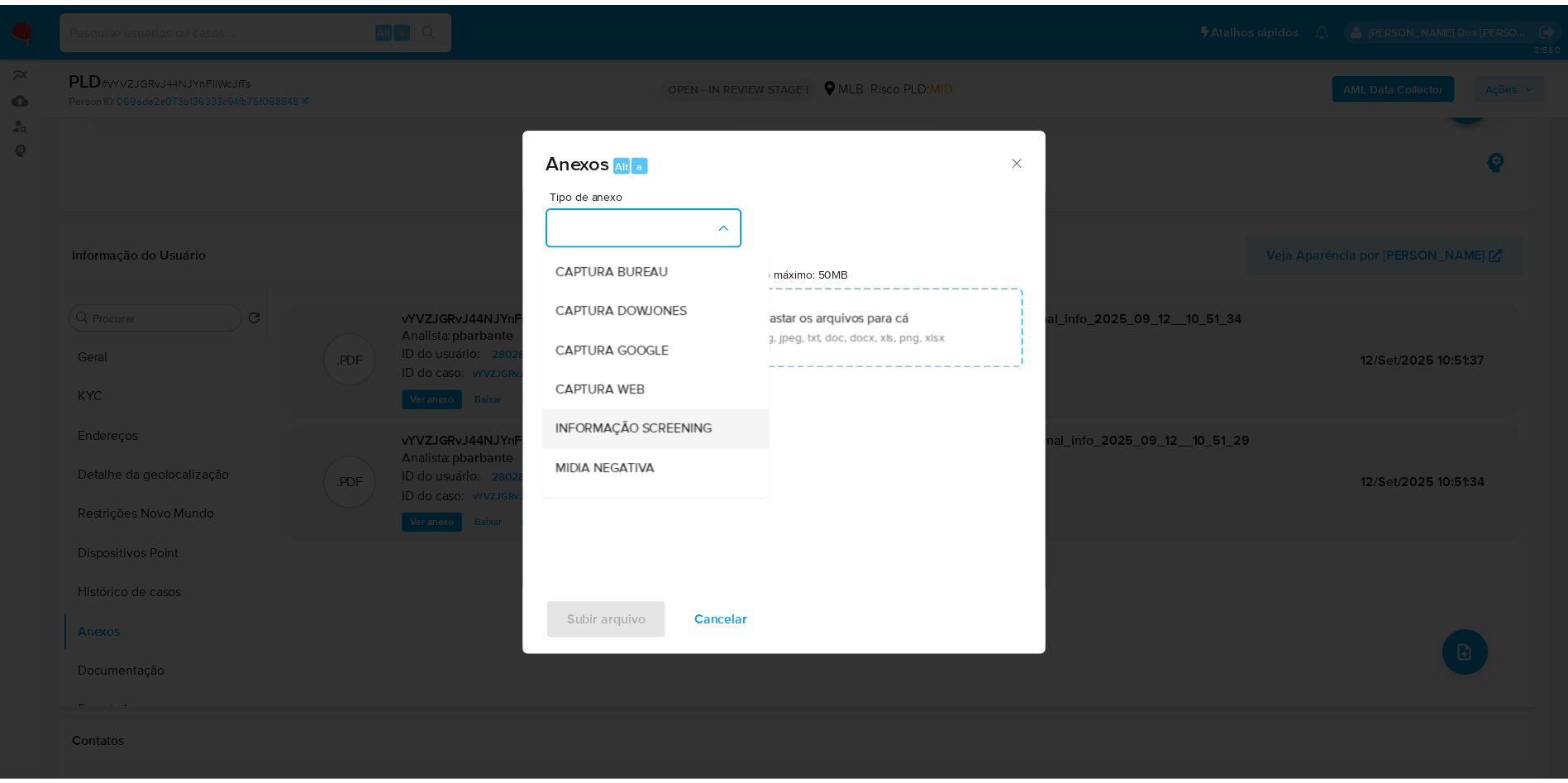
scroll to position [221, 0]
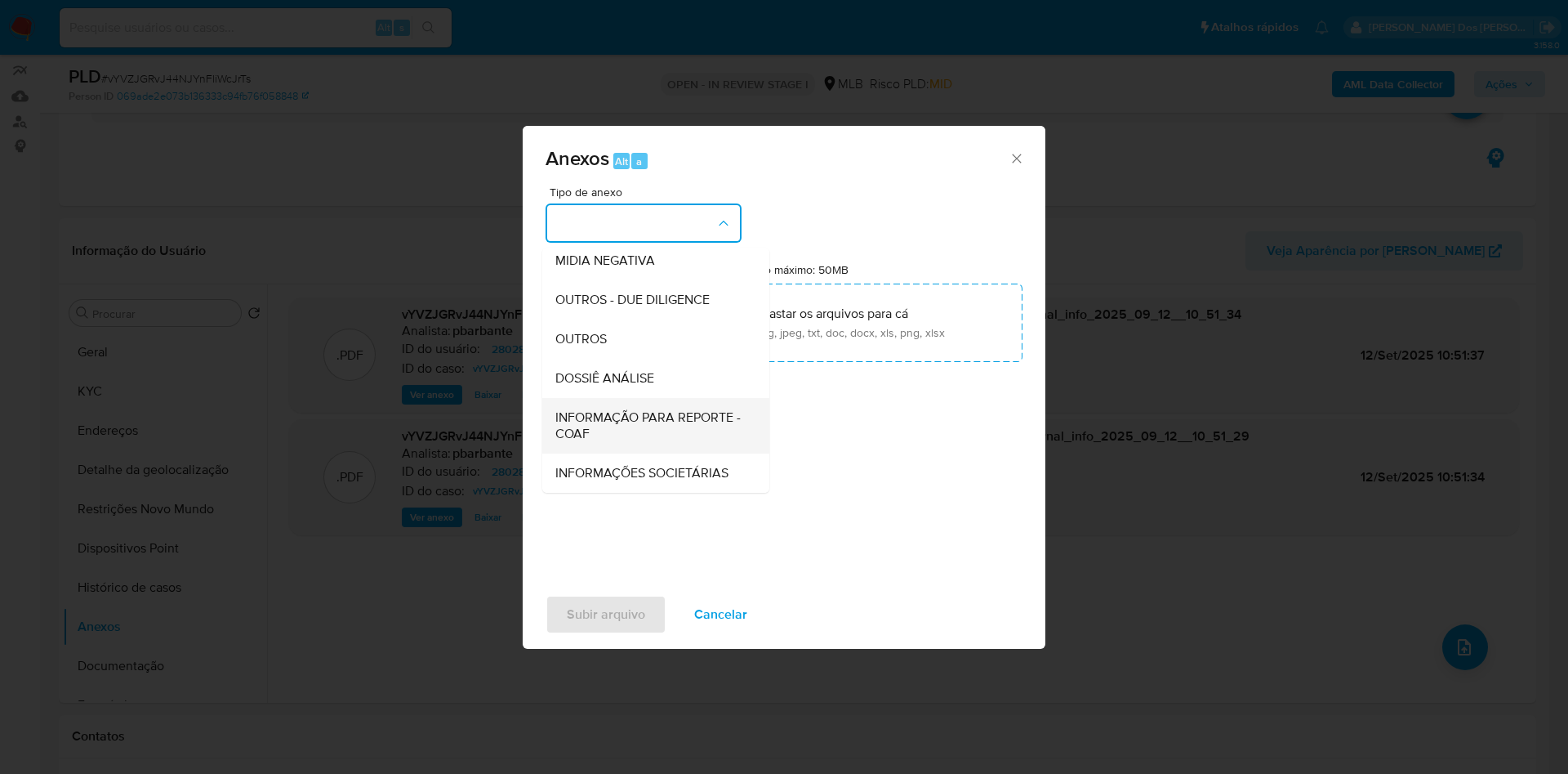
click at [594, 409] on span "INFORMAÇÃO PARA REPORTE - COAF" at bounding box center [650, 426] width 191 height 33
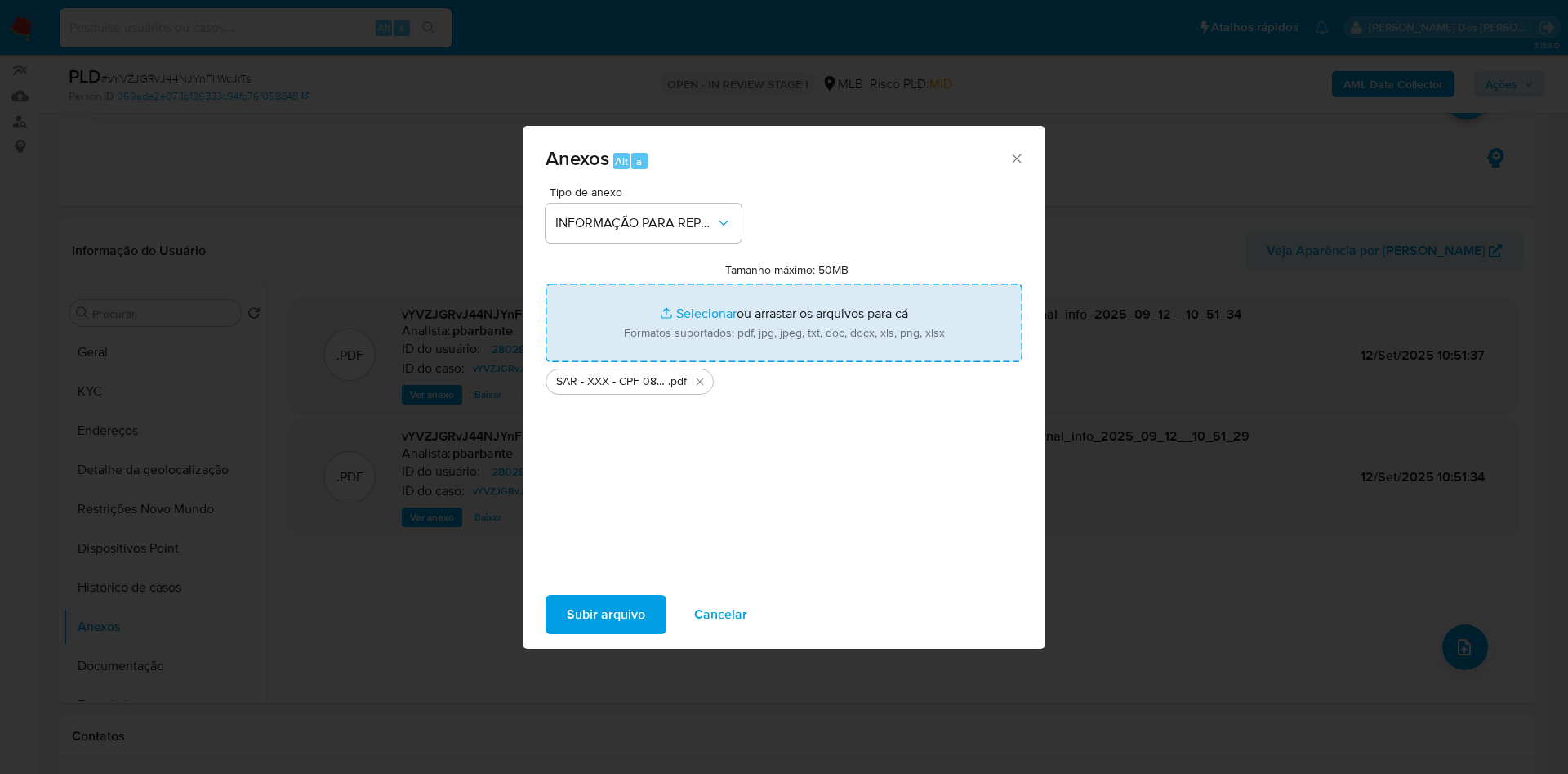
type input "C:\fakepath\Mulan 280281917_2025_09_08_11_29_22.xlsx"
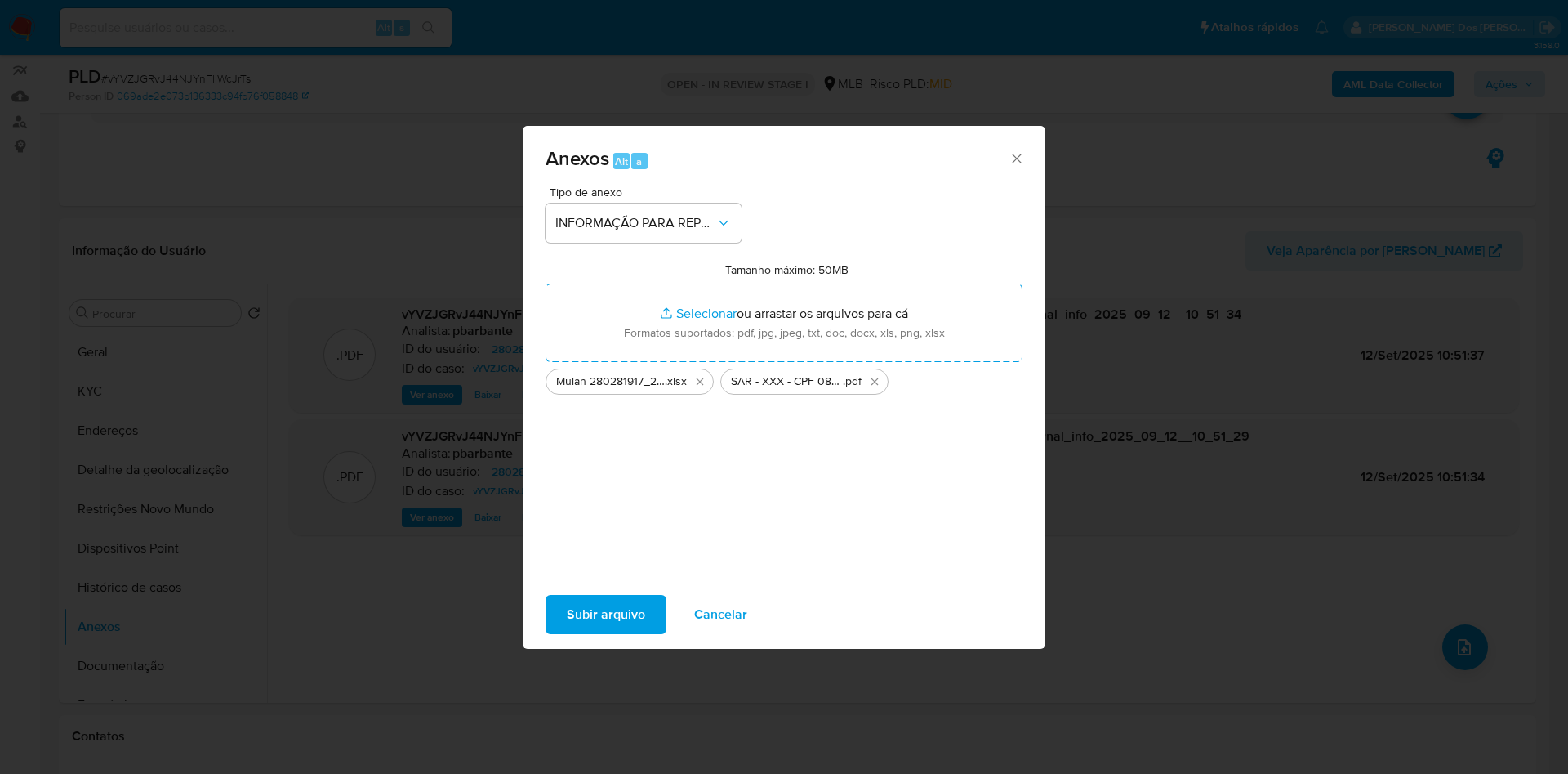
click at [567, 613] on span "Subir arquivo" at bounding box center [606, 615] width 78 height 36
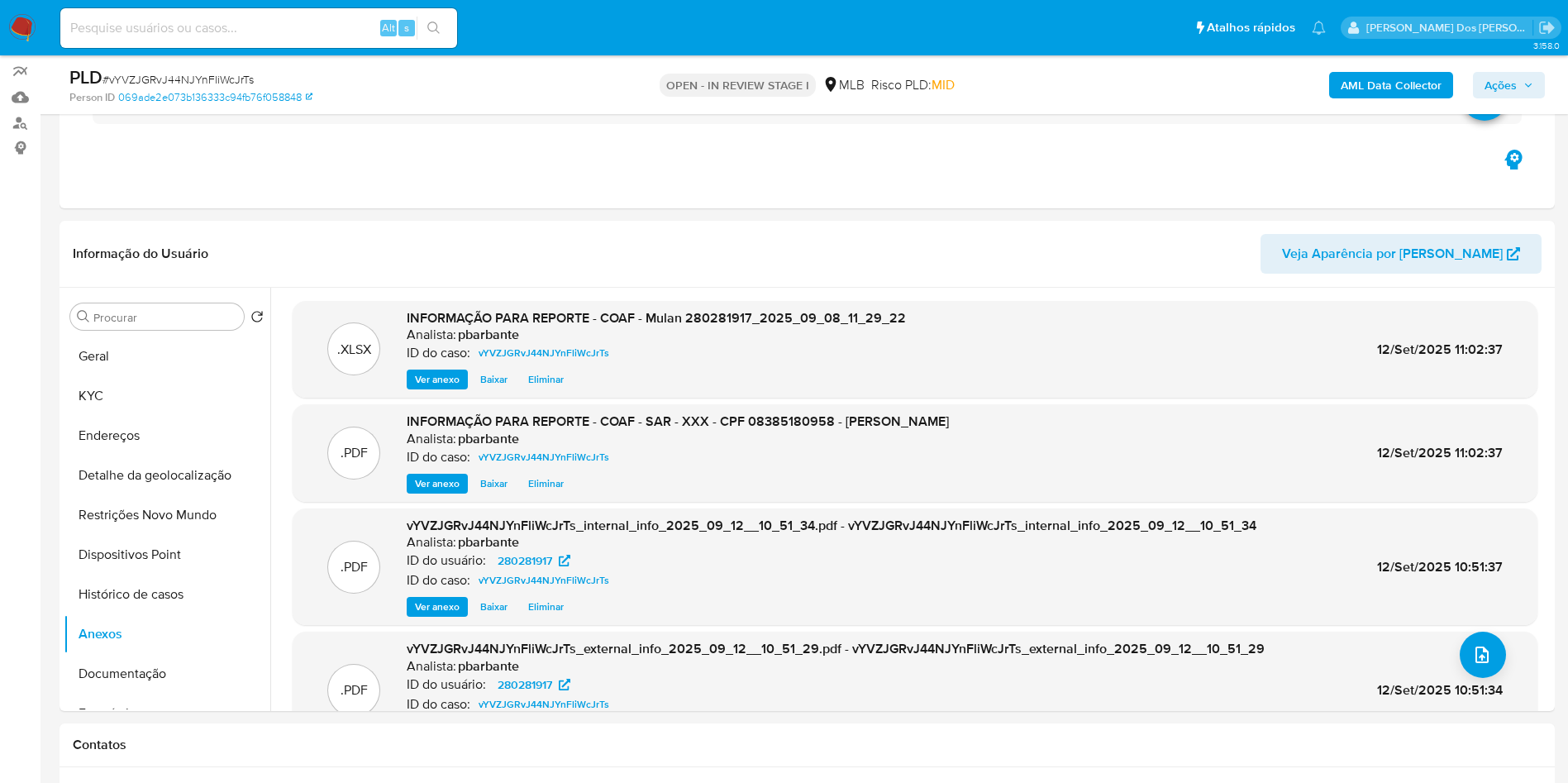
click at [1525, 88] on icon "button" at bounding box center [1528, 85] width 10 height 10
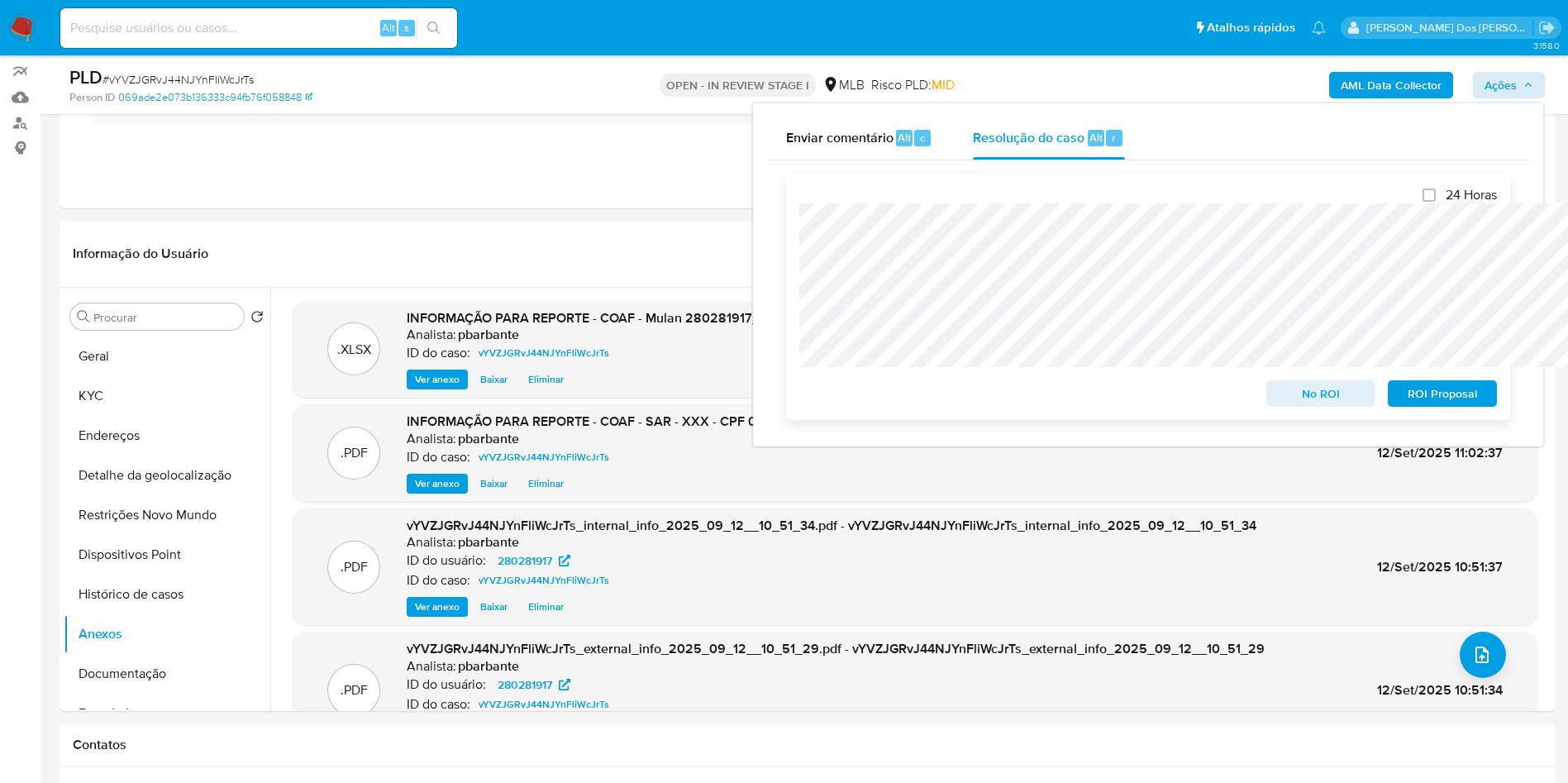
click at [1442, 402] on span "ROI Proposal" at bounding box center [1442, 393] width 86 height 24
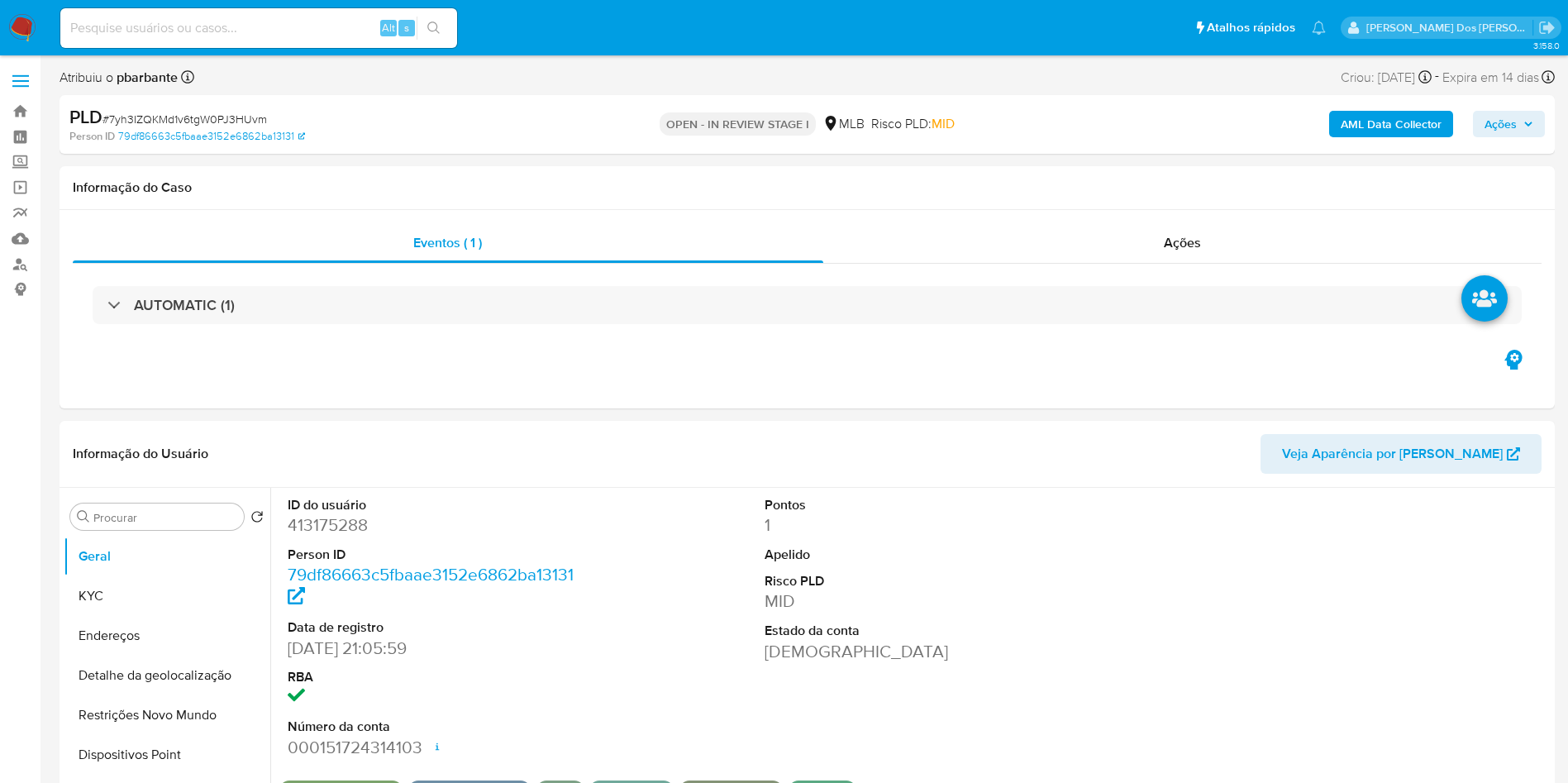
select select "10"
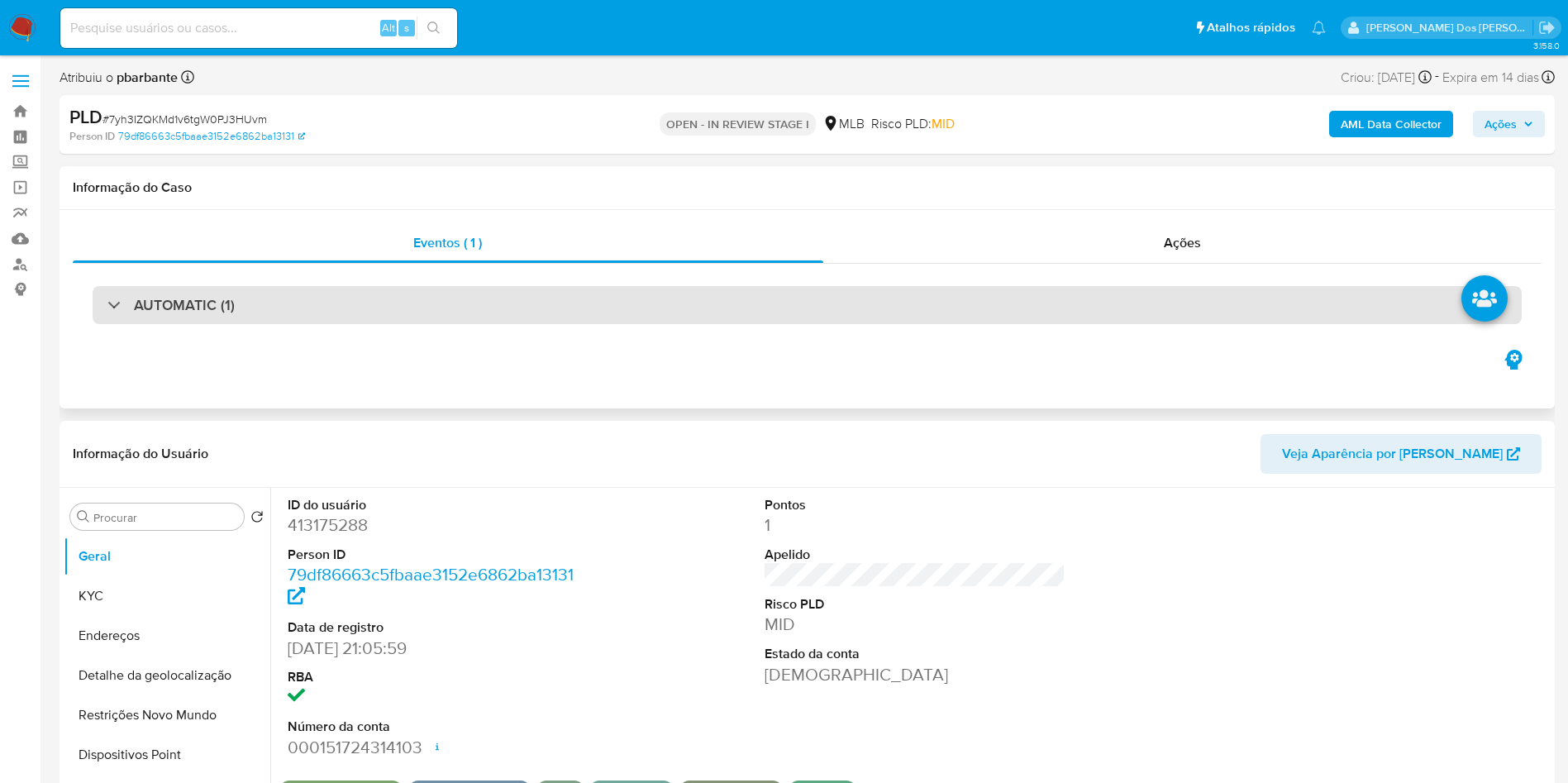
click at [779, 314] on div "AUTOMATIC (1)" at bounding box center [807, 305] width 1429 height 38
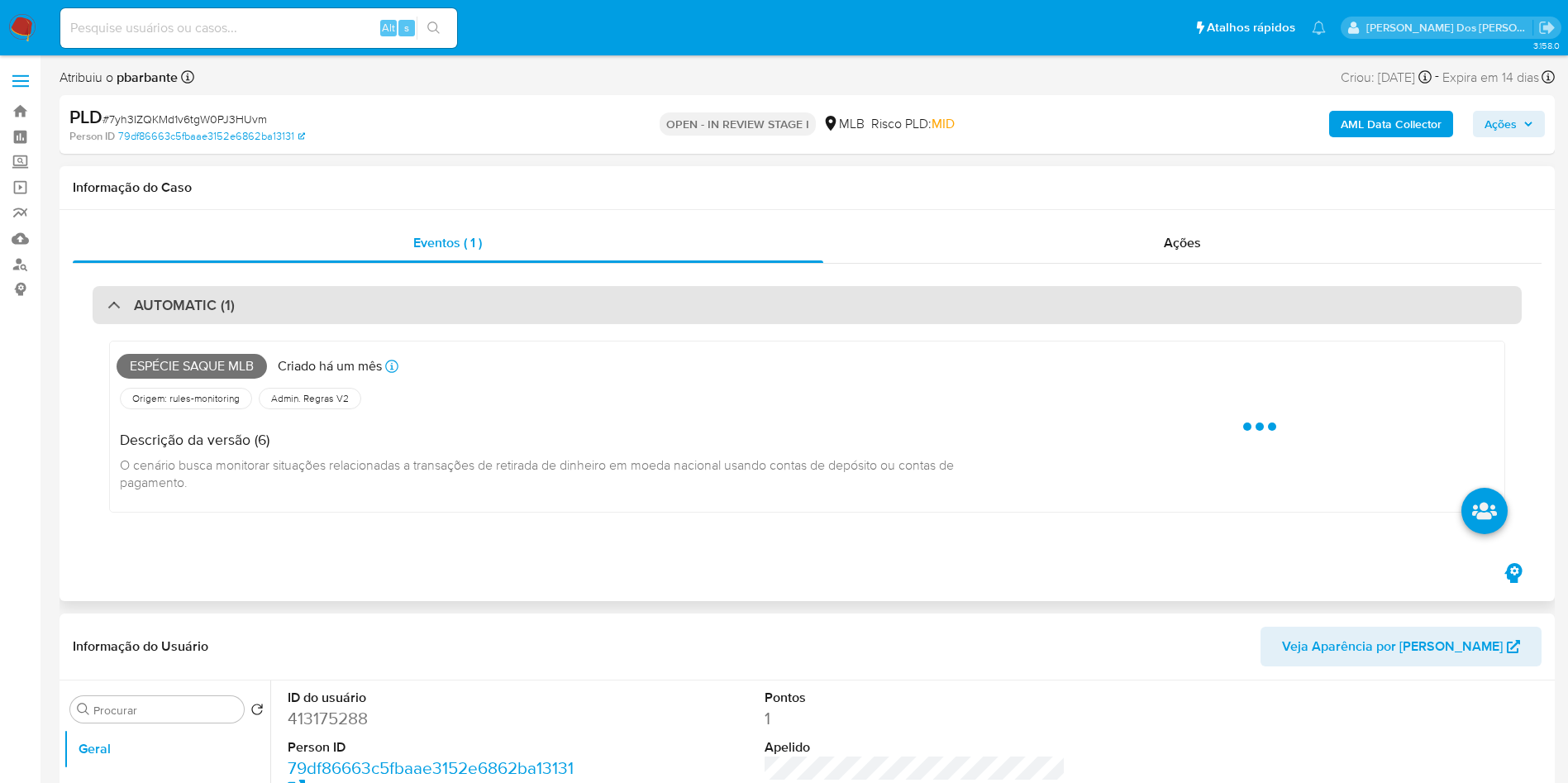
click at [779, 314] on div "AUTOMATIC (1)" at bounding box center [807, 305] width 1429 height 38
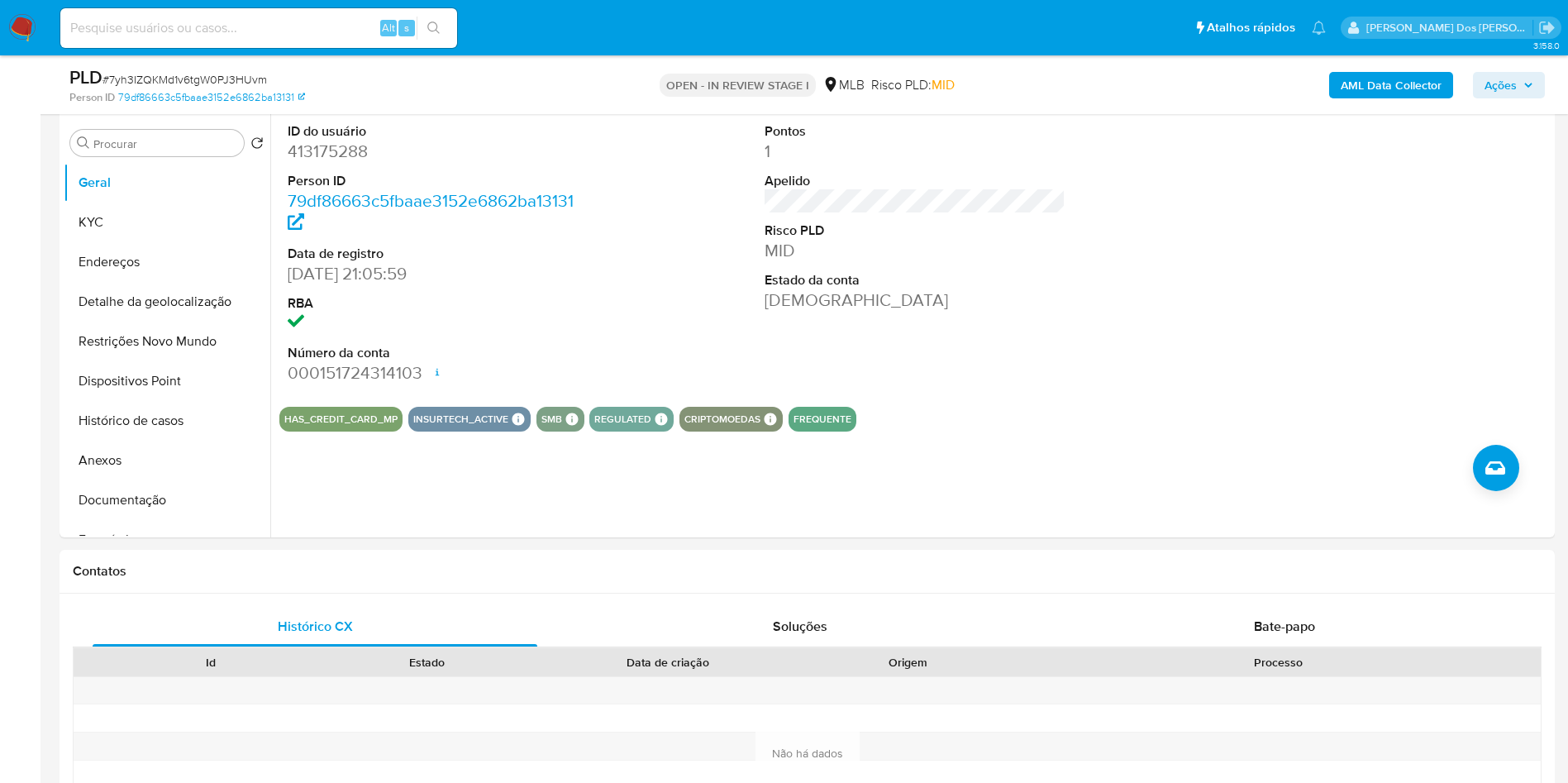
scroll to position [317, 0]
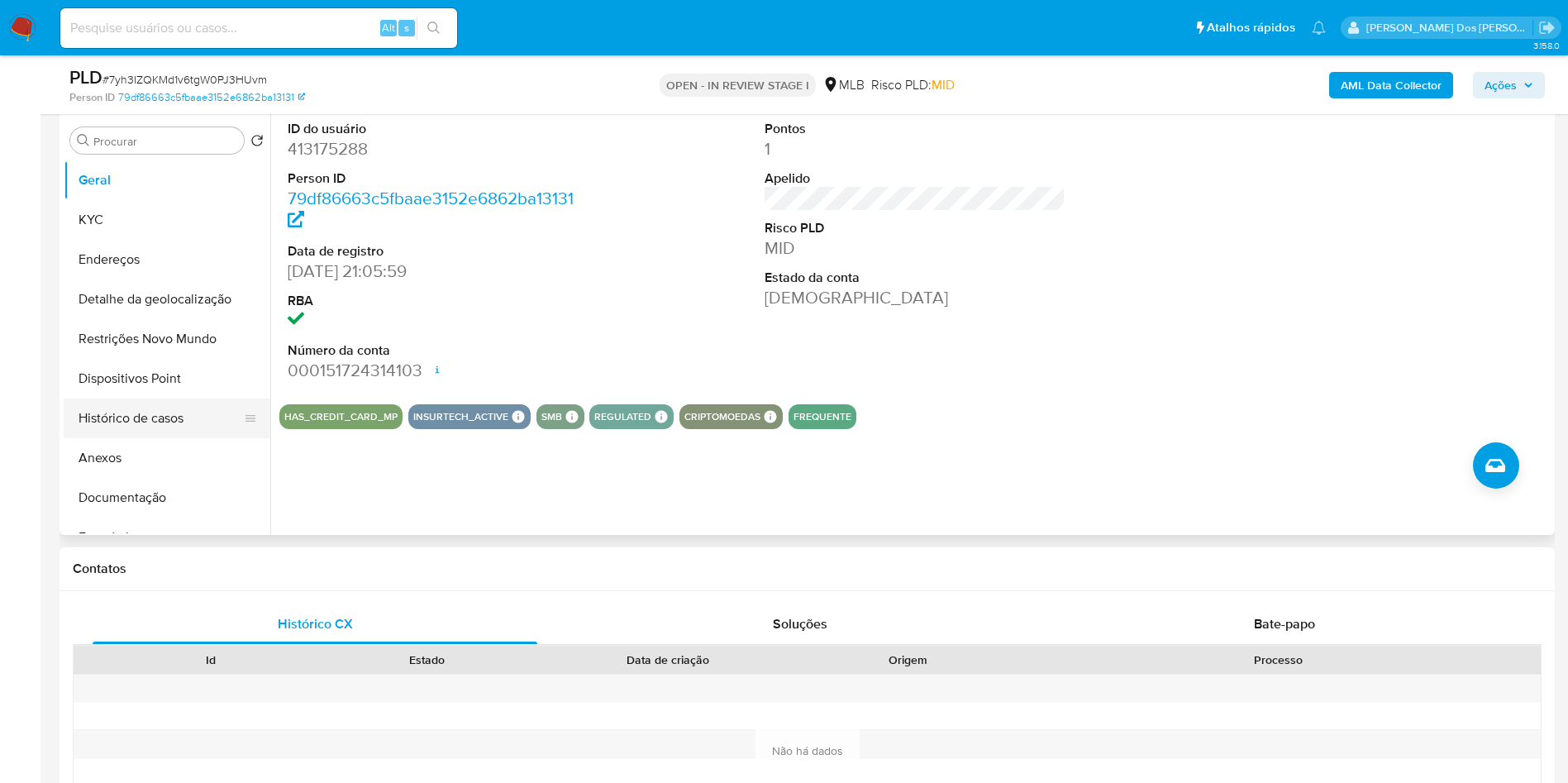
click at [160, 438] on button "Histórico de casos" at bounding box center [160, 418] width 194 height 39
